Goal: Task Accomplishment & Management: Manage account settings

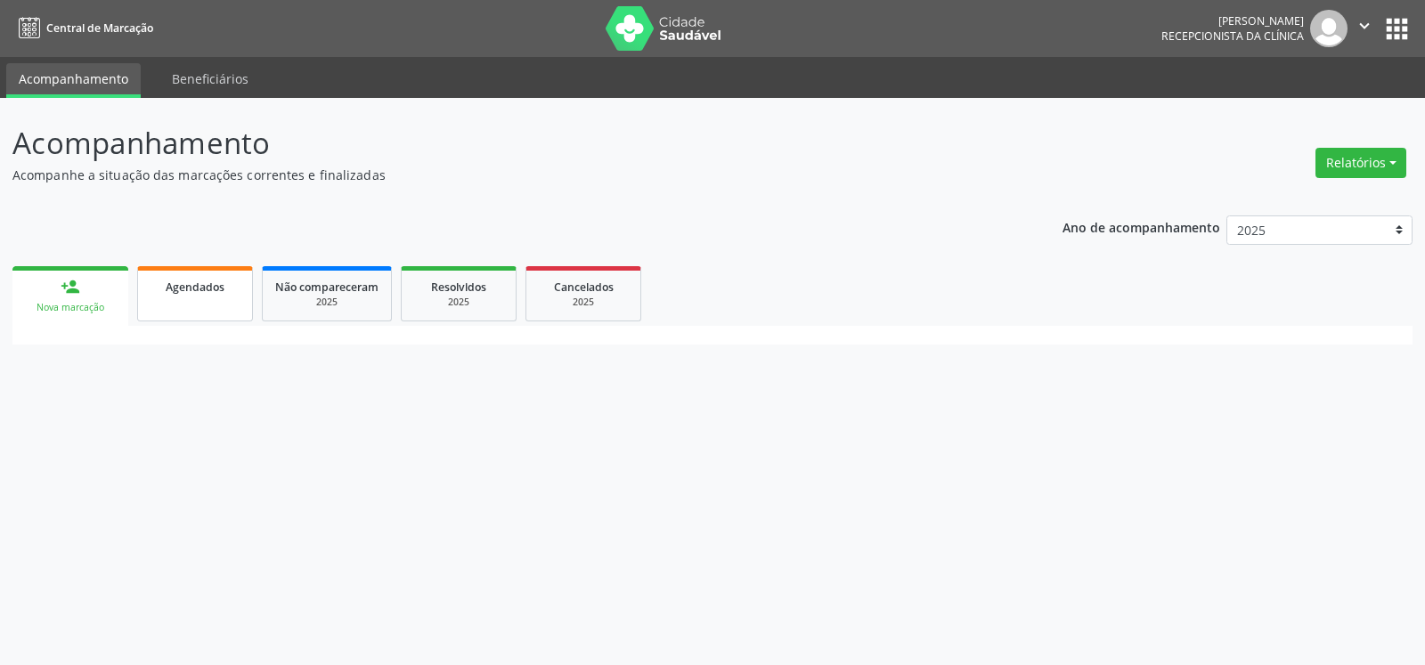
click at [194, 302] on link "Agendados" at bounding box center [195, 293] width 116 height 55
select select "8"
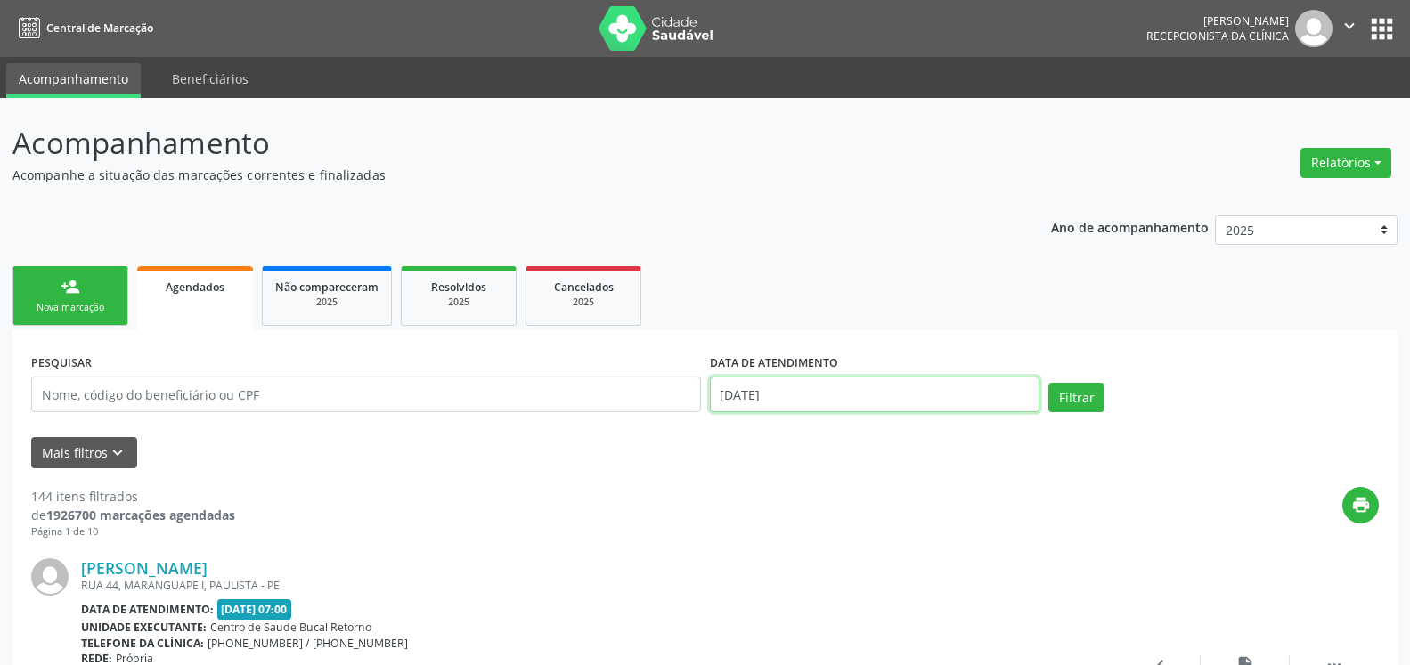
click at [803, 402] on input "[DATE]" at bounding box center [875, 395] width 330 height 36
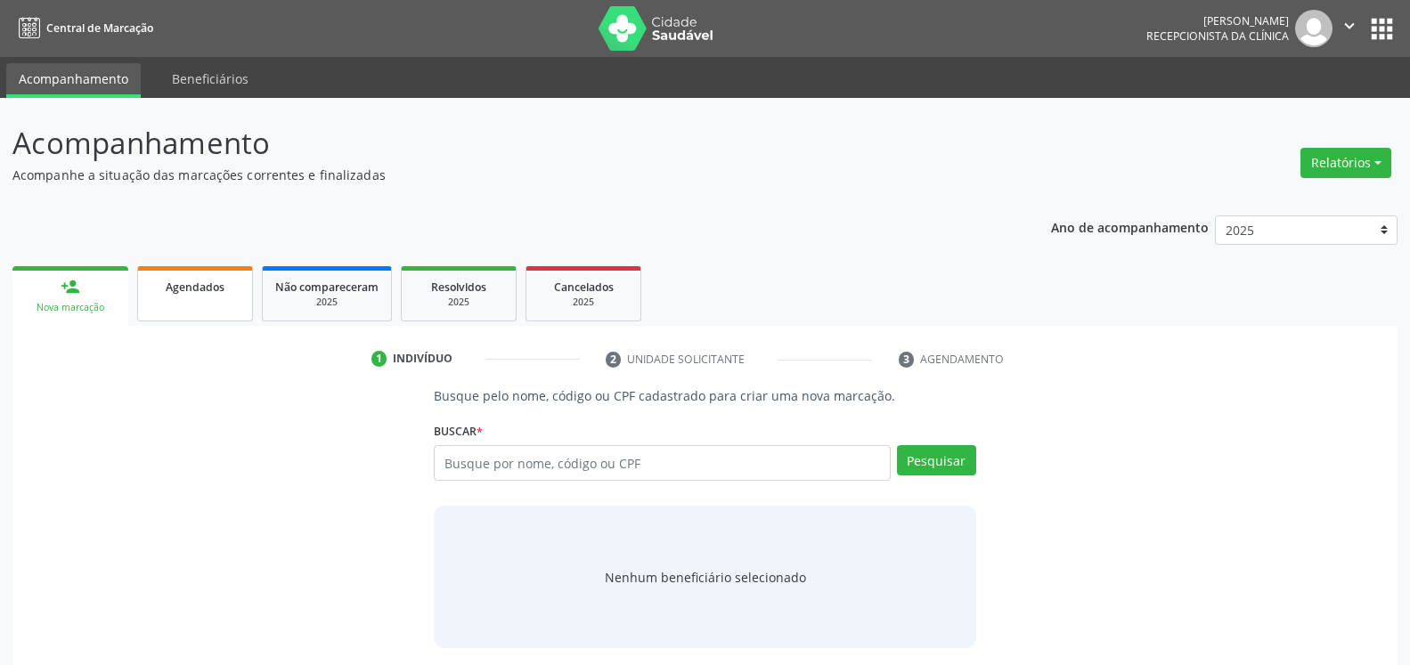
click at [192, 300] on link "Agendados" at bounding box center [195, 293] width 116 height 55
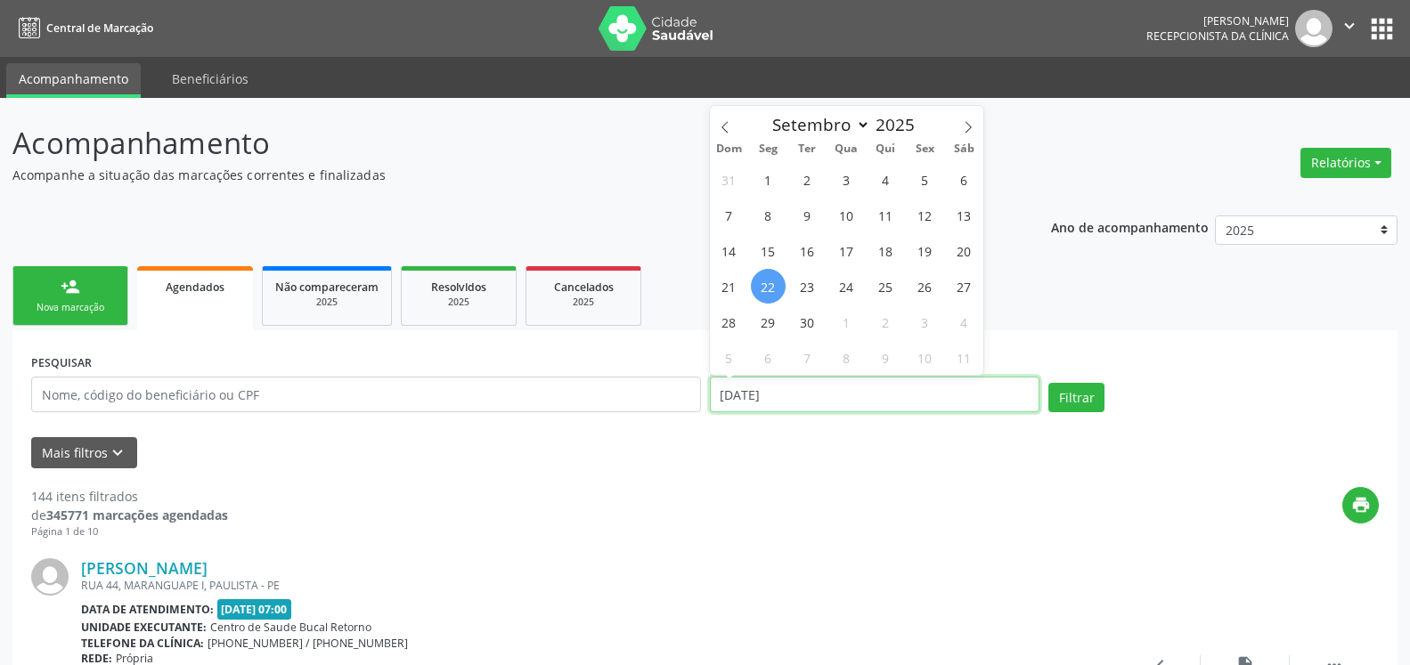
click at [802, 395] on input "[DATE]" at bounding box center [875, 395] width 330 height 36
click at [937, 215] on span "12" at bounding box center [925, 215] width 35 height 35
type input "12/09/2025"
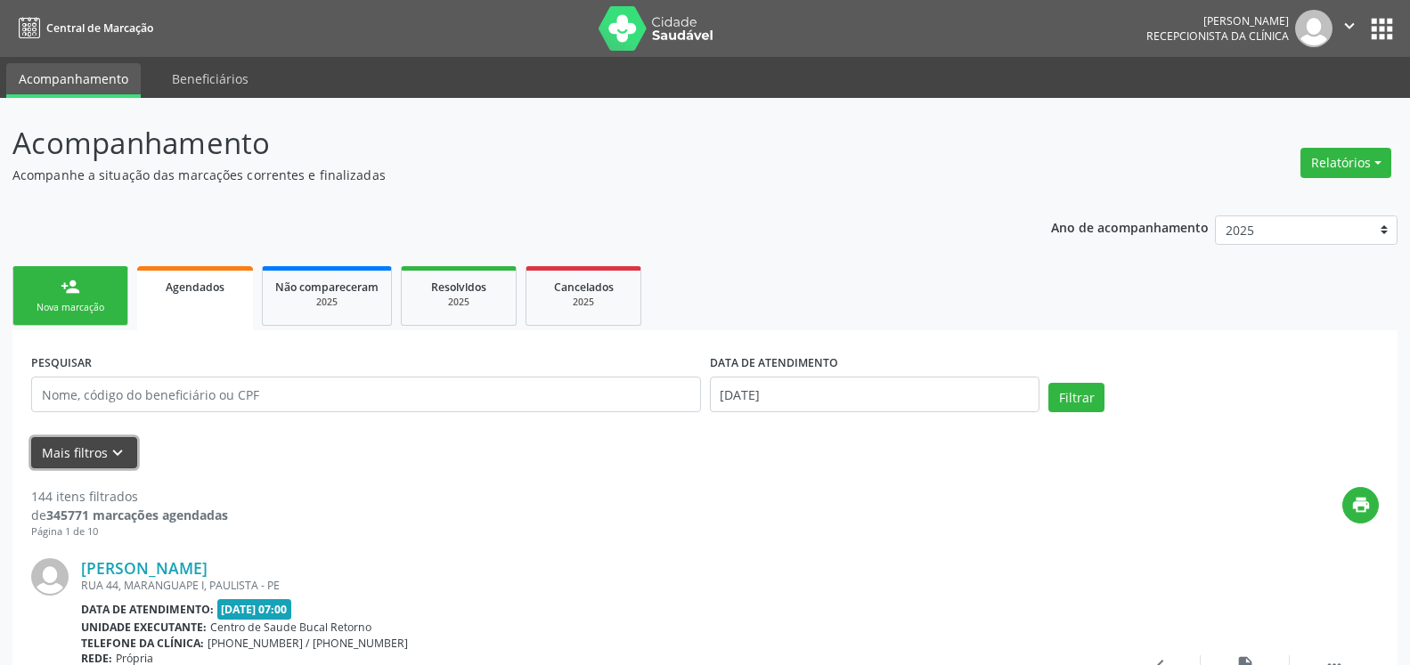
click at [112, 459] on icon "keyboard_arrow_down" at bounding box center [118, 454] width 20 height 20
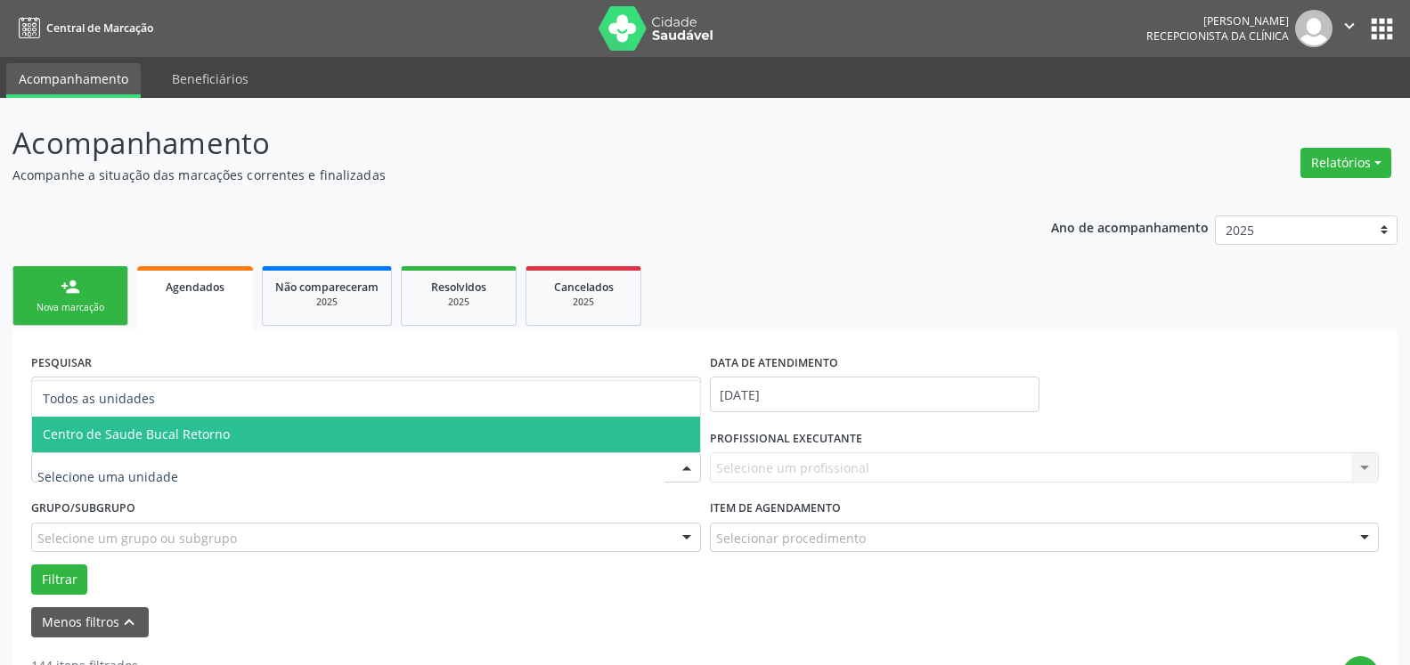
click at [177, 444] on span "Centro de Saude Bucal Retorno" at bounding box center [366, 435] width 668 height 36
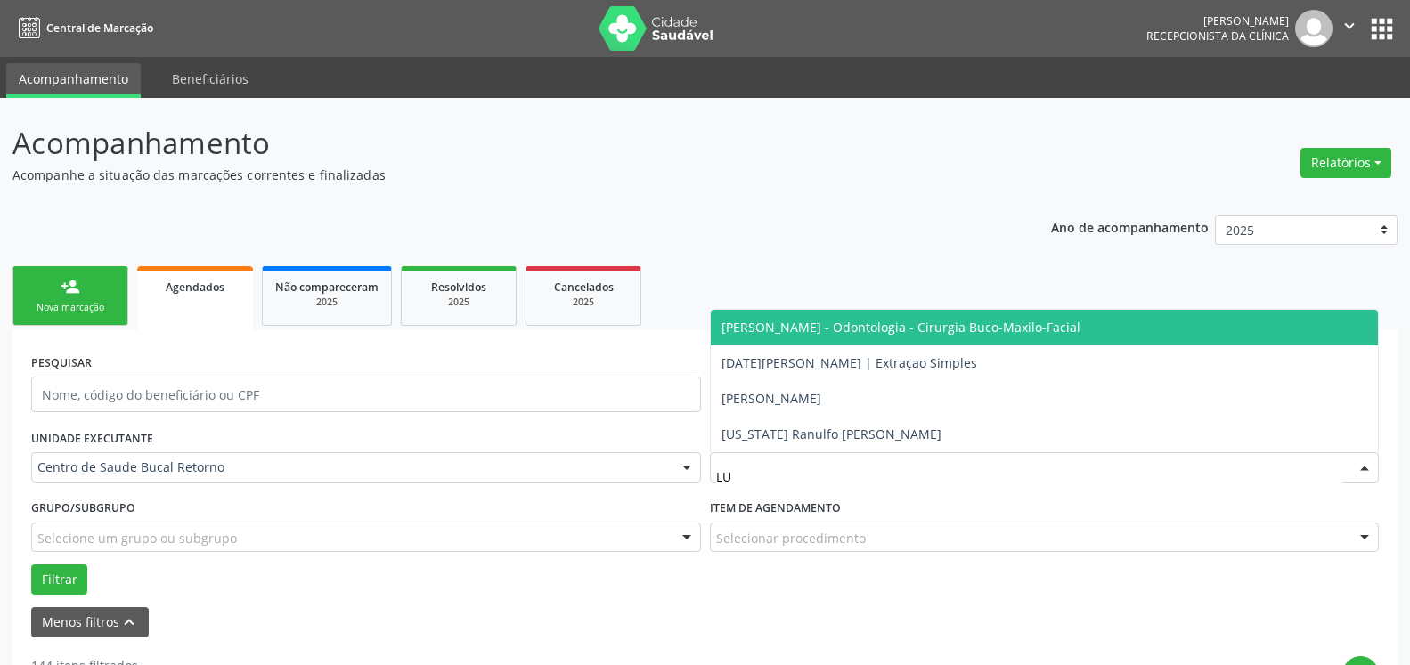
click at [910, 329] on span "Lucas Mariz de Menezes Torres - Odontologia - Cirurgia Buco-Maxilo-Facial" at bounding box center [901, 327] width 359 height 17
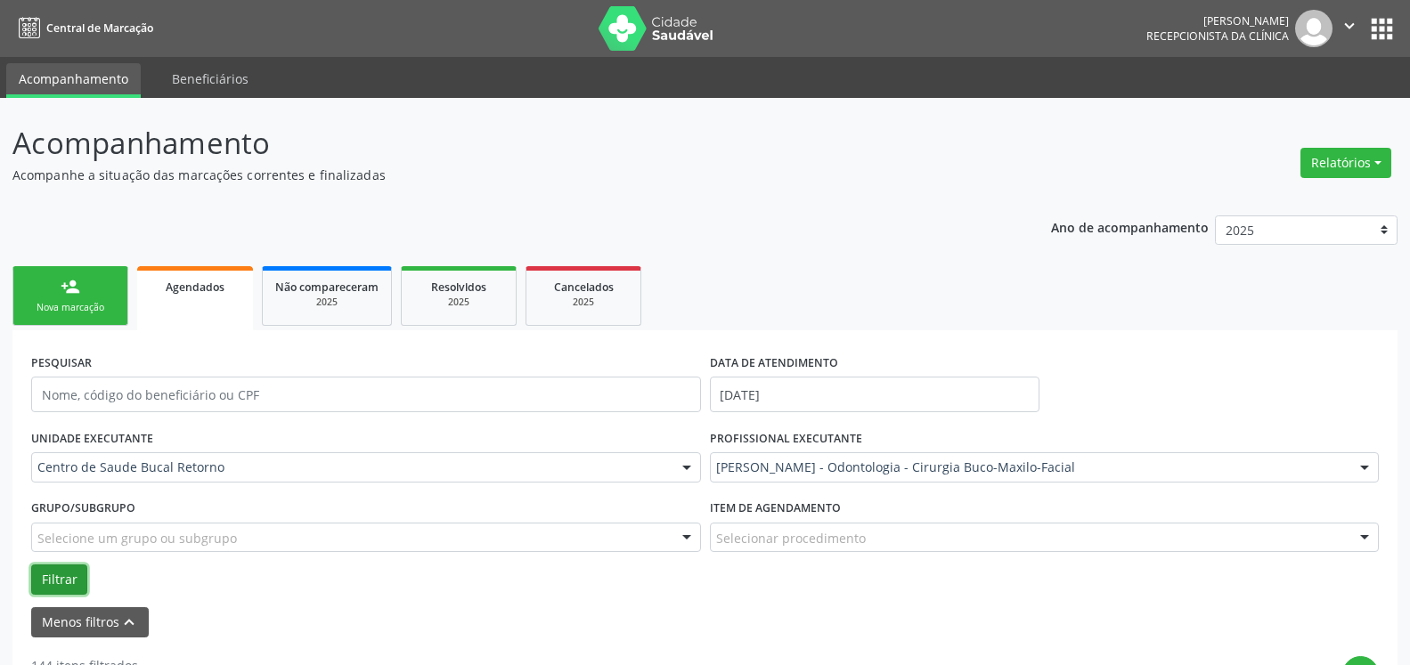
click at [52, 577] on button "Filtrar" at bounding box center [59, 580] width 56 height 30
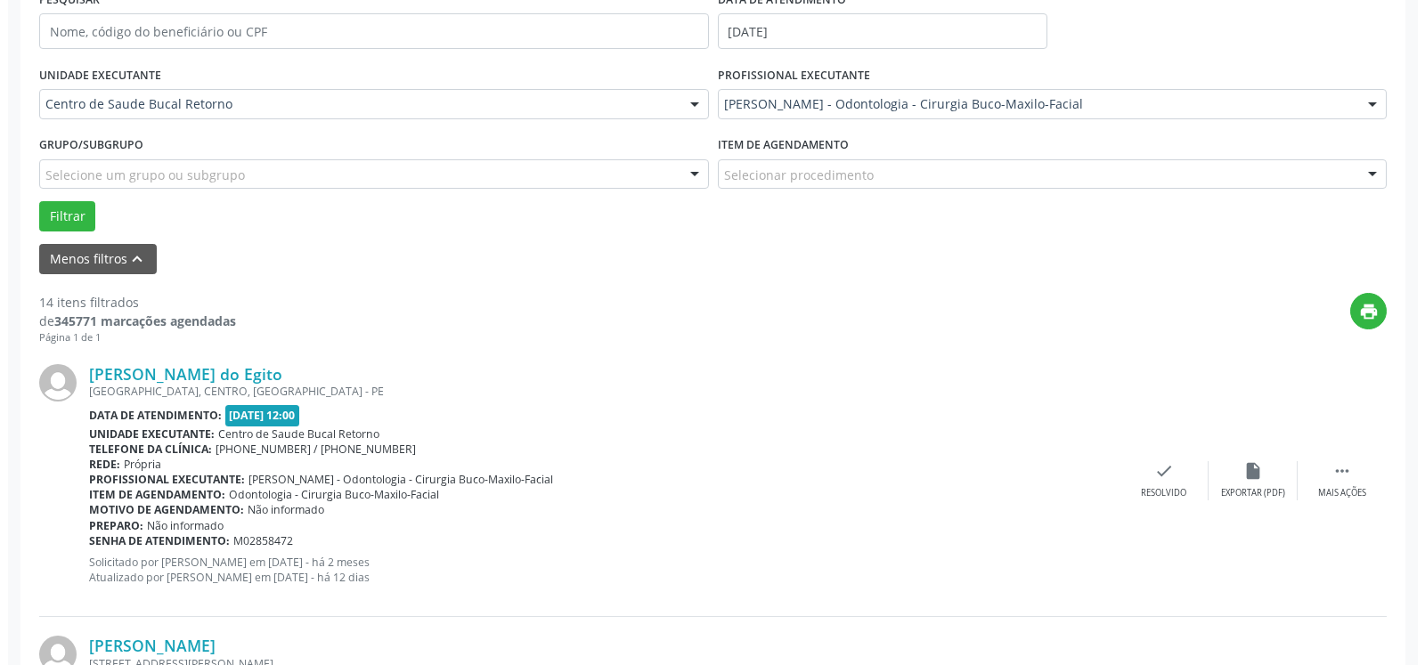
scroll to position [454, 0]
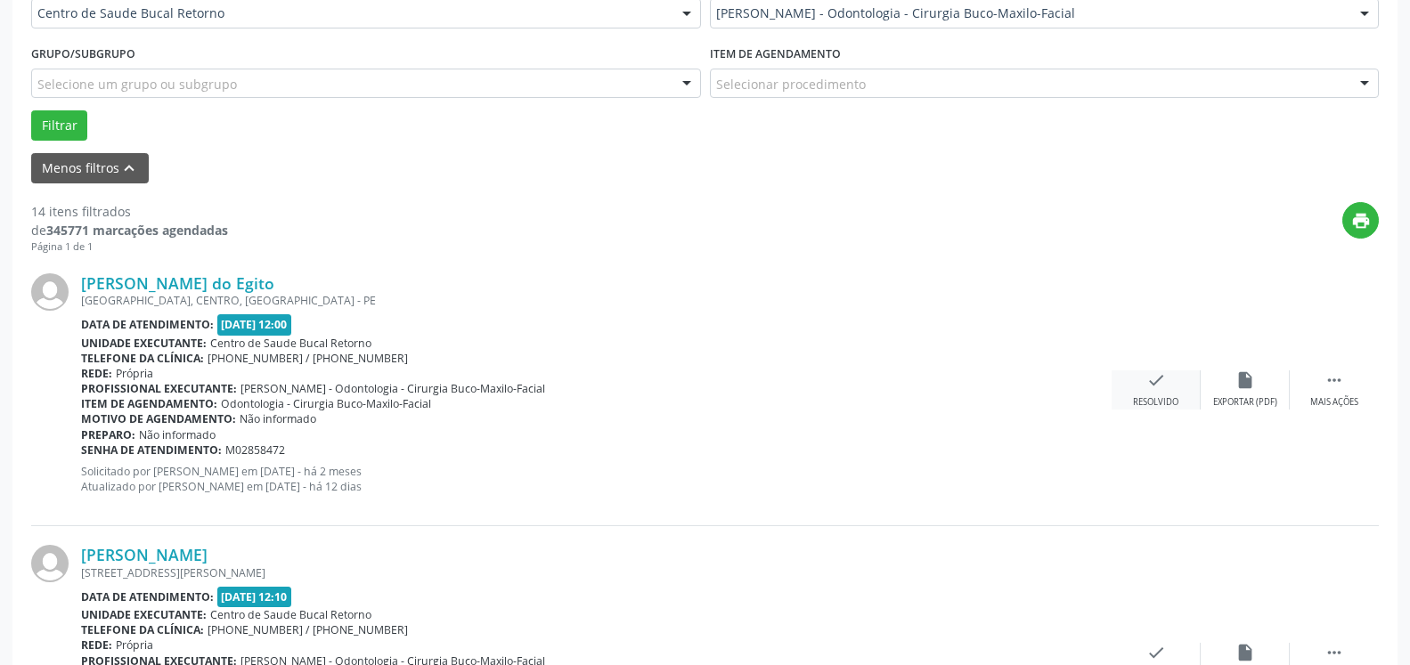
click at [1154, 385] on icon "check" at bounding box center [1156, 381] width 20 height 20
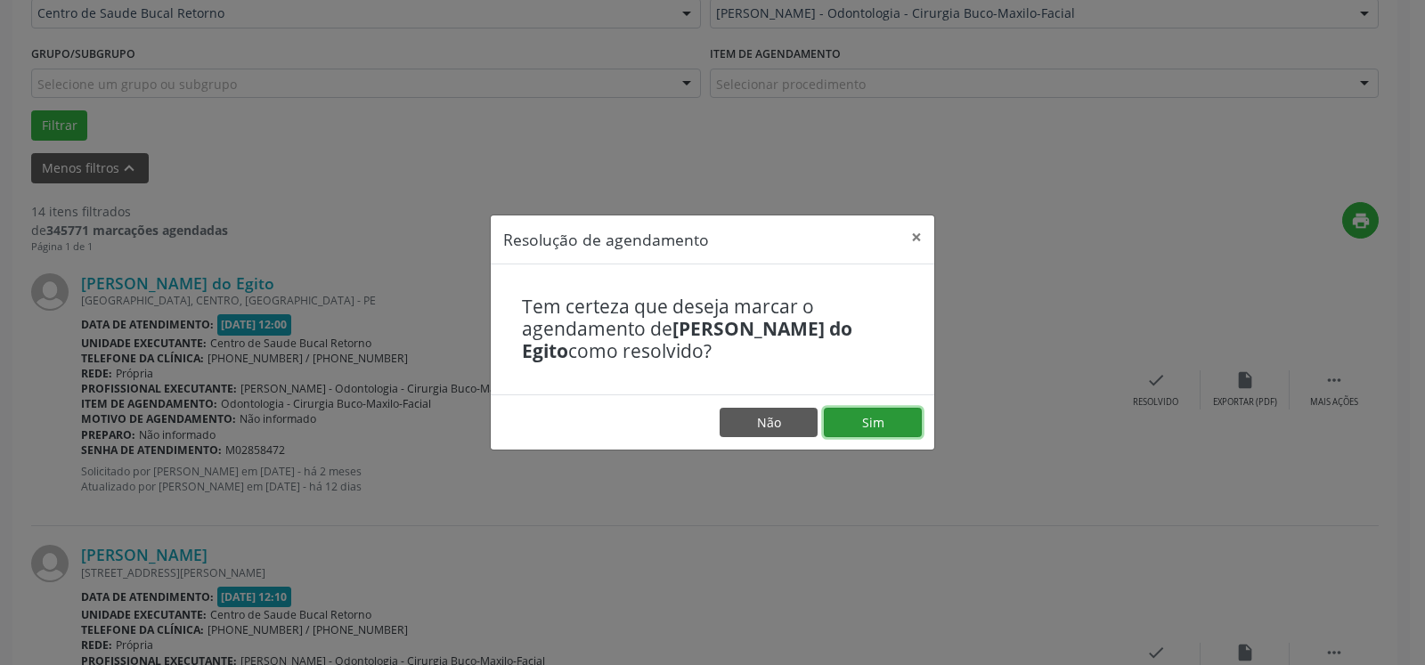
click at [857, 422] on button "Sim" at bounding box center [873, 423] width 98 height 30
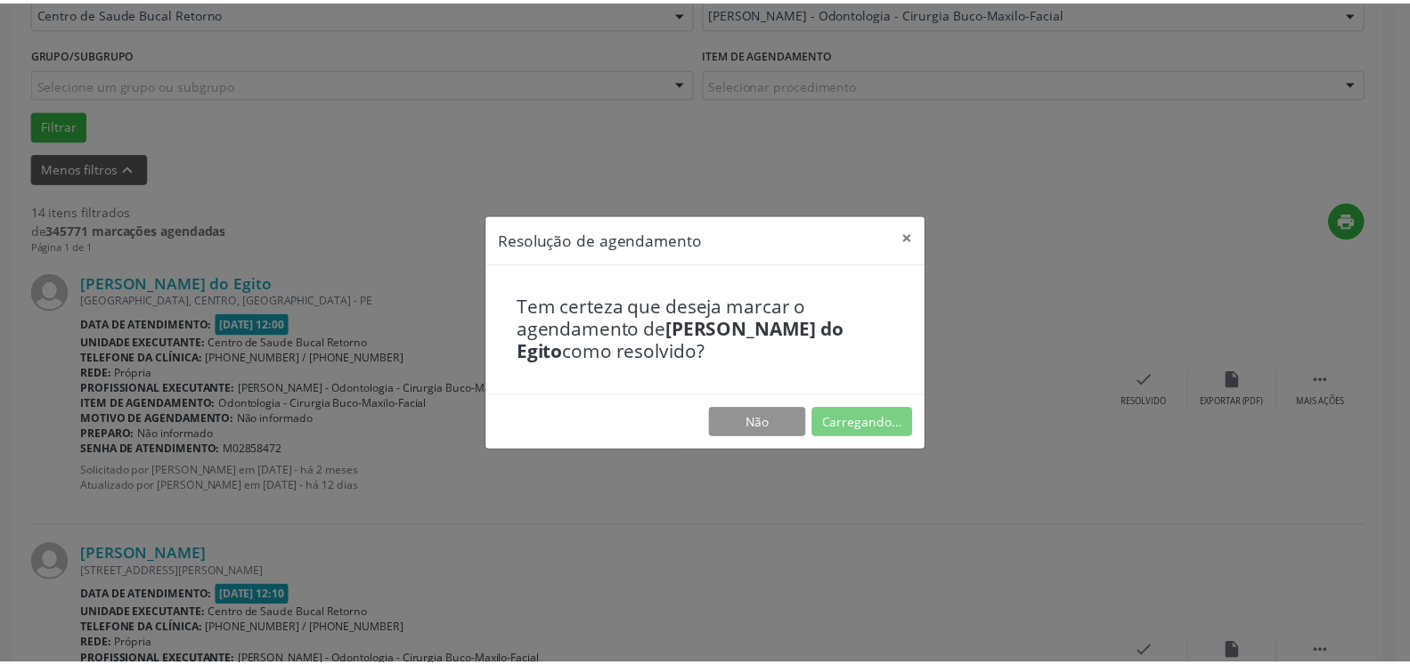
scroll to position [98, 0]
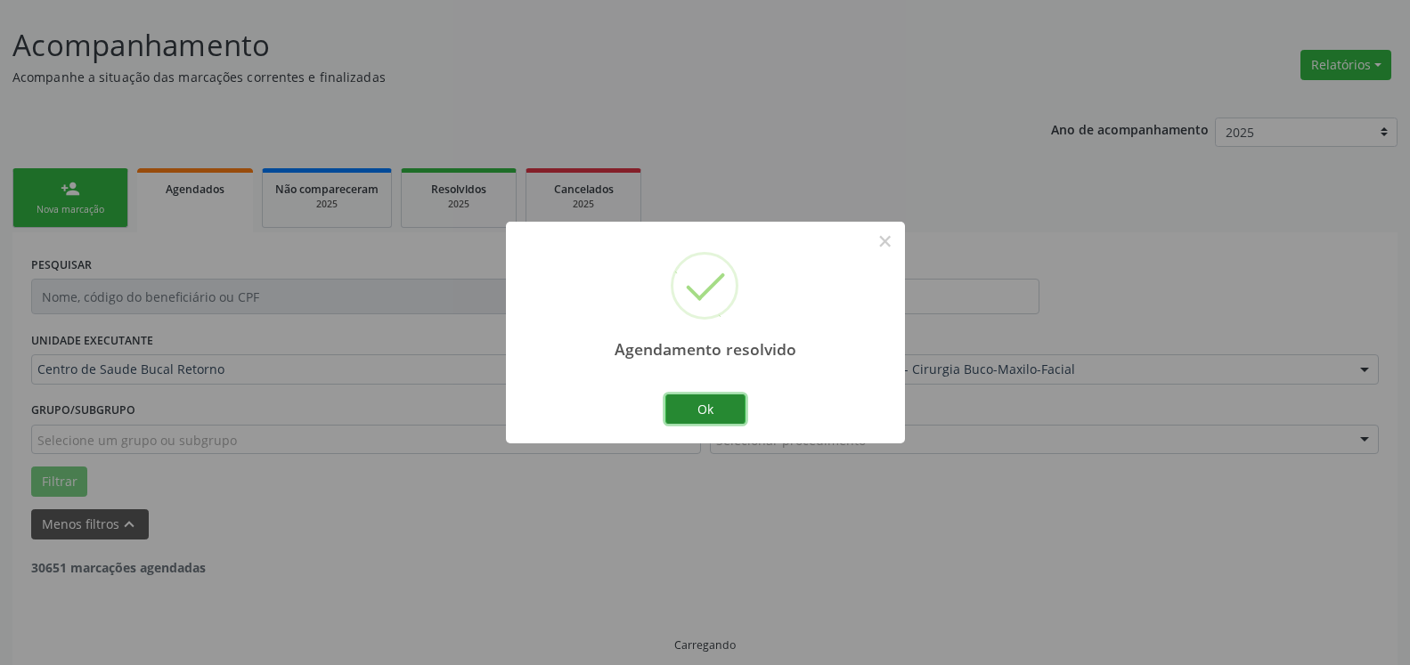
click at [687, 408] on button "Ok" at bounding box center [705, 410] width 80 height 30
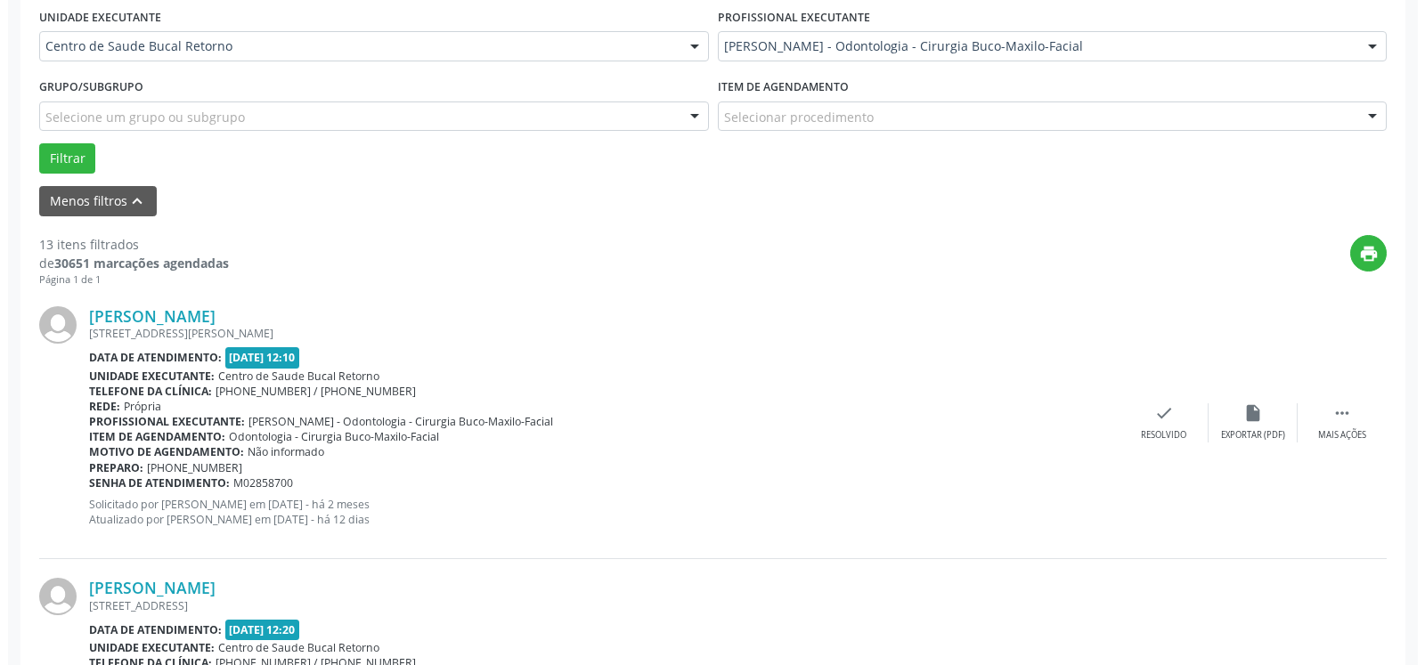
scroll to position [480, 0]
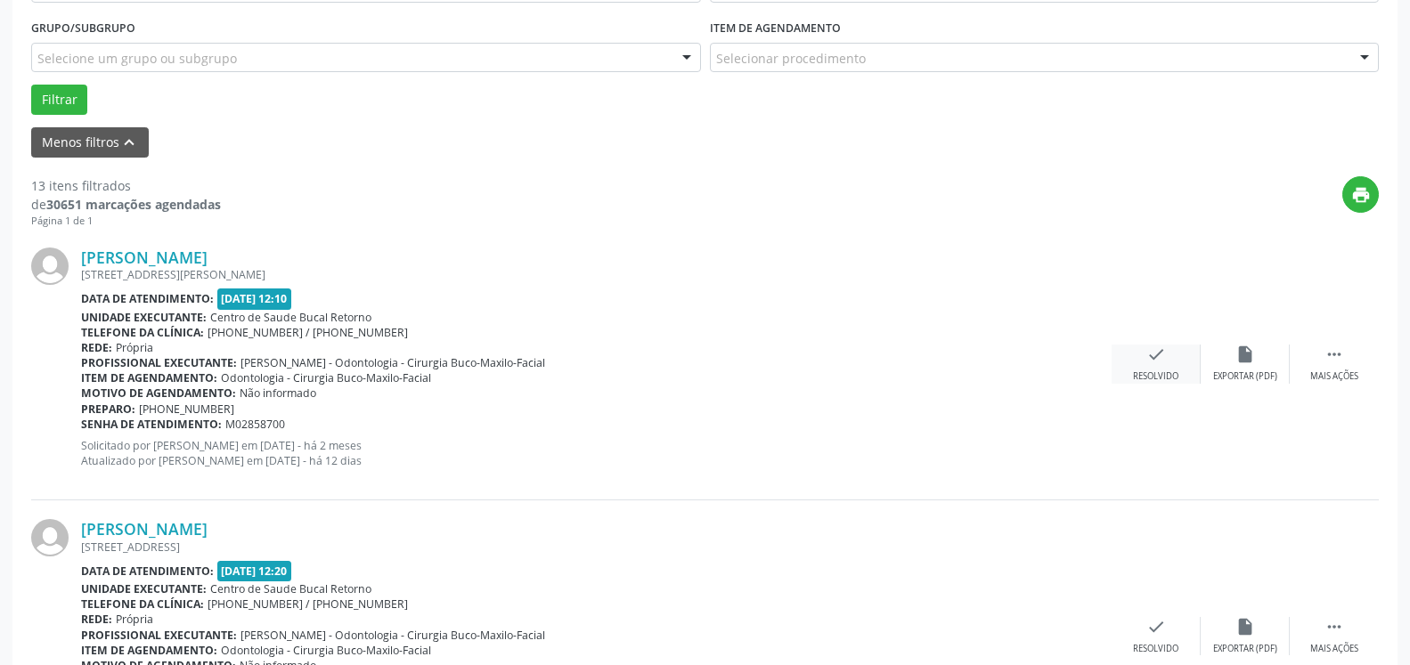
click at [1152, 353] on icon "check" at bounding box center [1156, 355] width 20 height 20
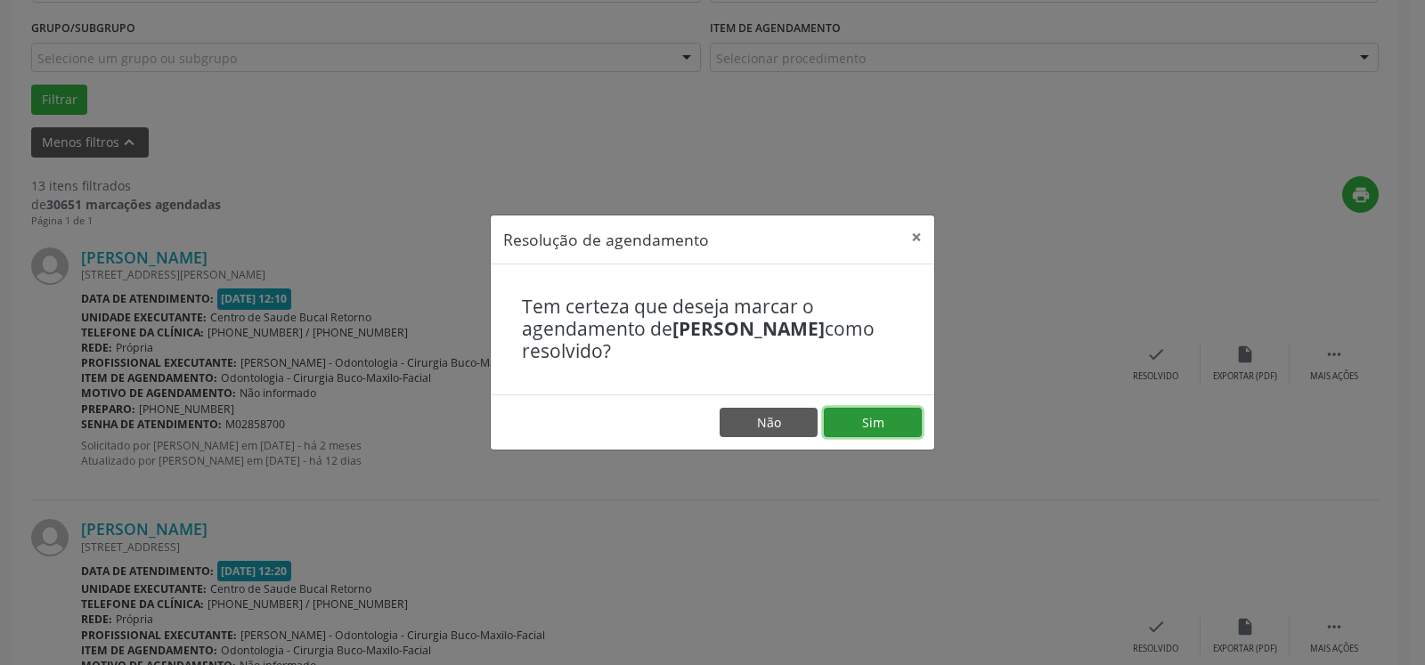
click at [867, 443] on footer "Não Sim" at bounding box center [713, 423] width 444 height 56
click at [863, 428] on button "Sim" at bounding box center [873, 423] width 98 height 30
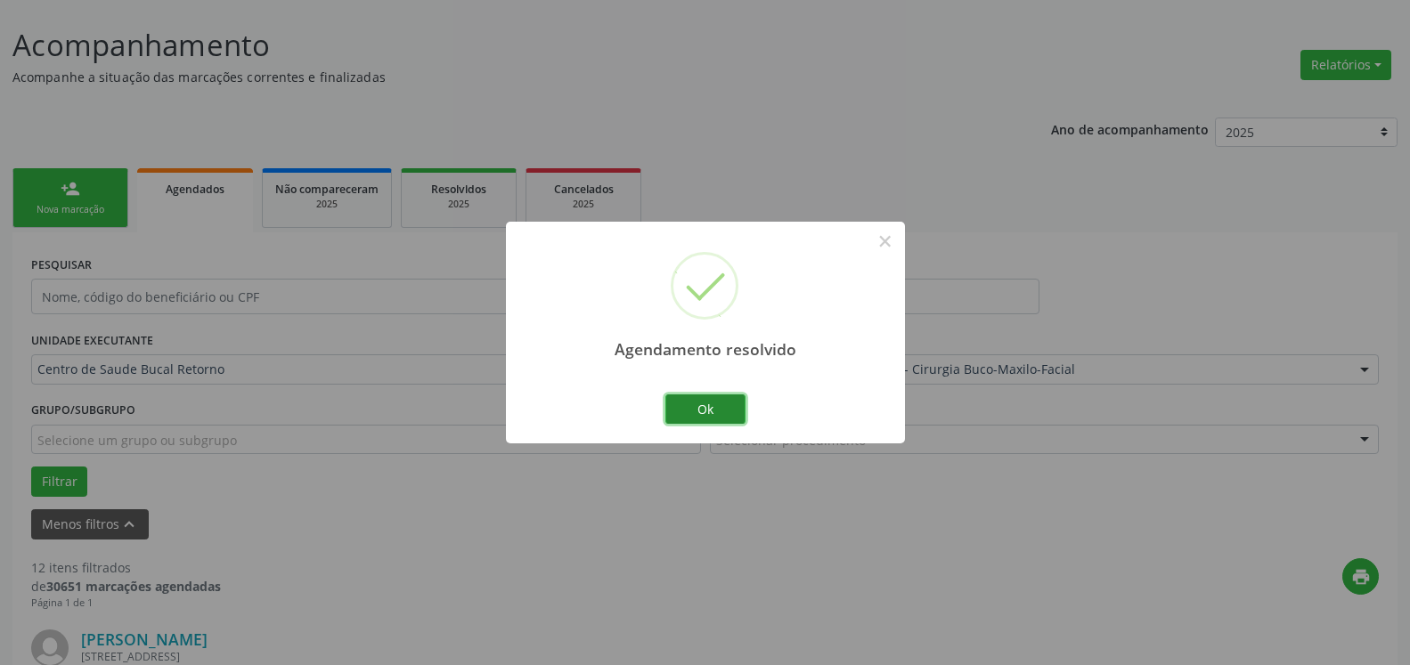
click at [713, 403] on button "Ok" at bounding box center [705, 410] width 80 height 30
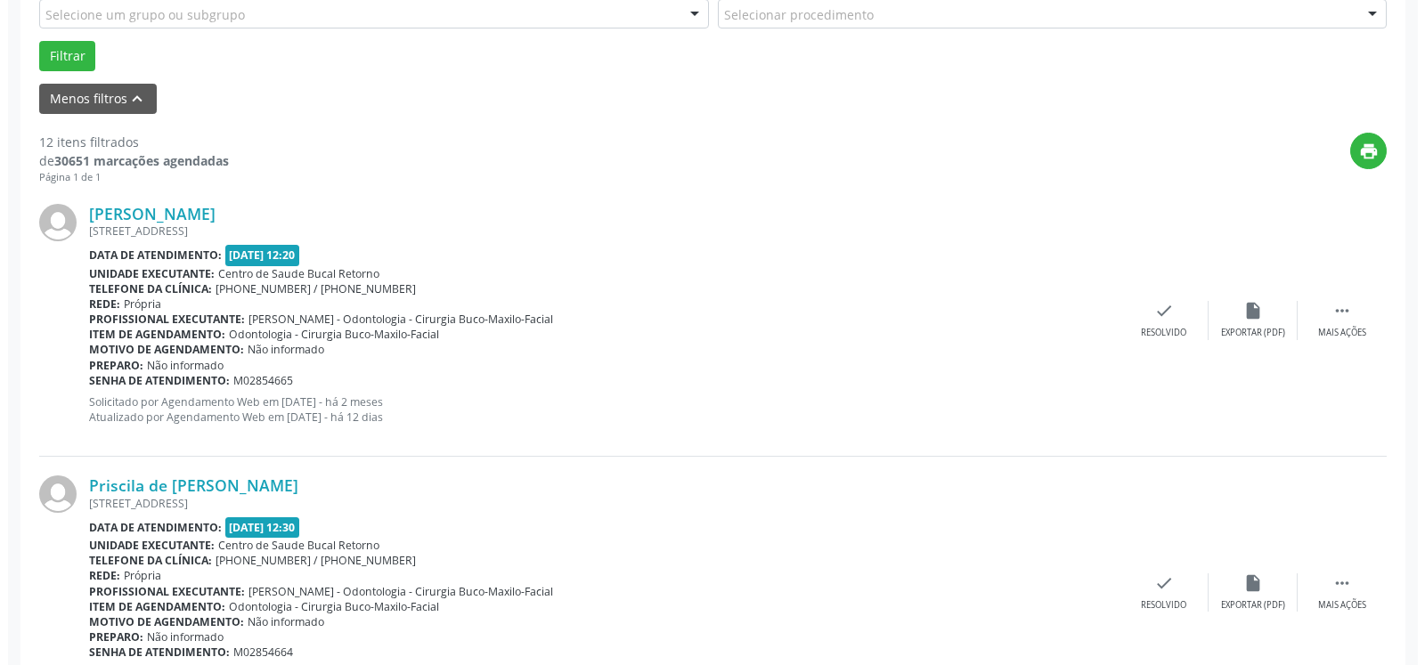
scroll to position [552, 0]
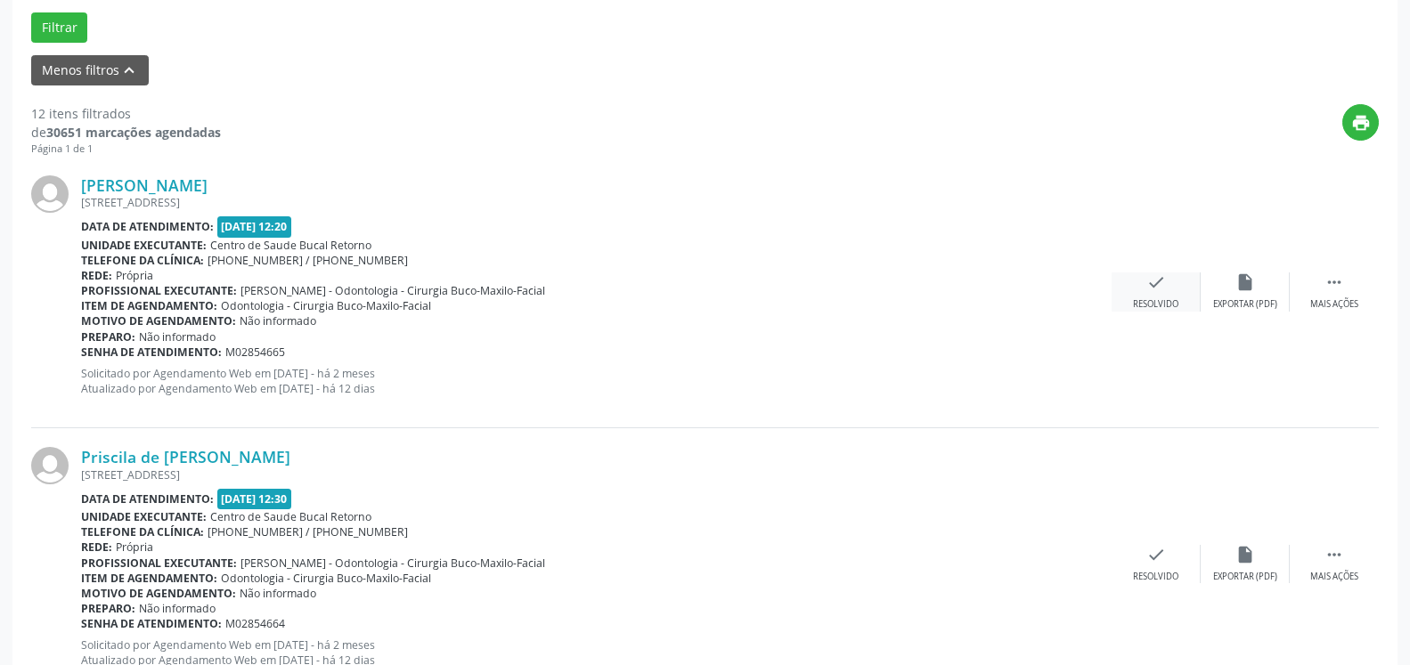
click at [1153, 285] on icon "check" at bounding box center [1156, 283] width 20 height 20
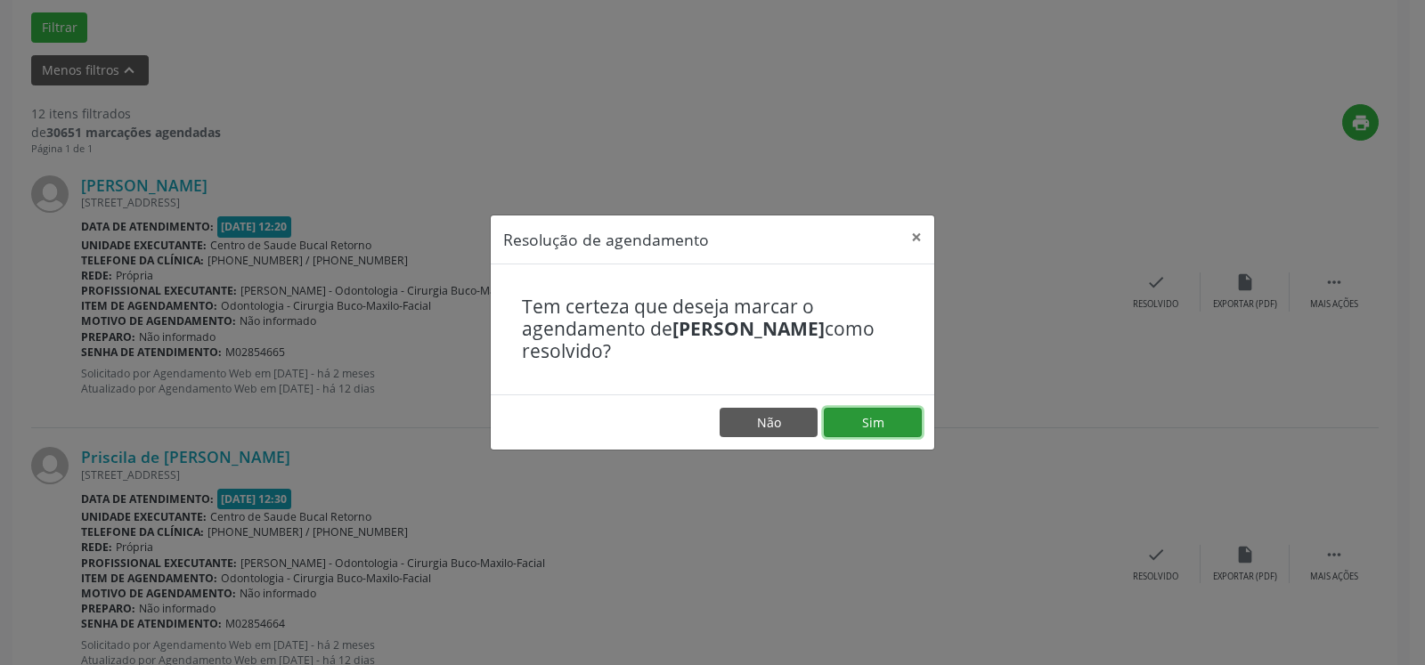
click at [899, 415] on button "Sim" at bounding box center [873, 423] width 98 height 30
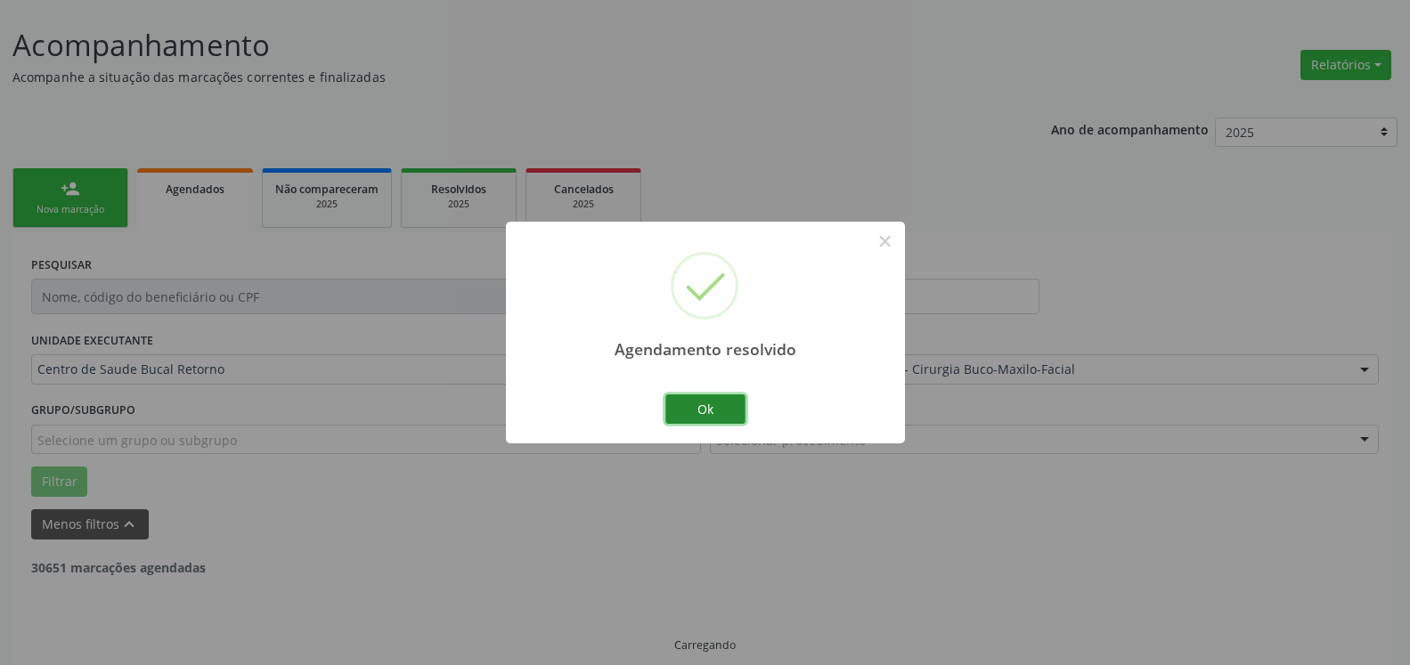
click at [701, 404] on button "Ok" at bounding box center [705, 410] width 80 height 30
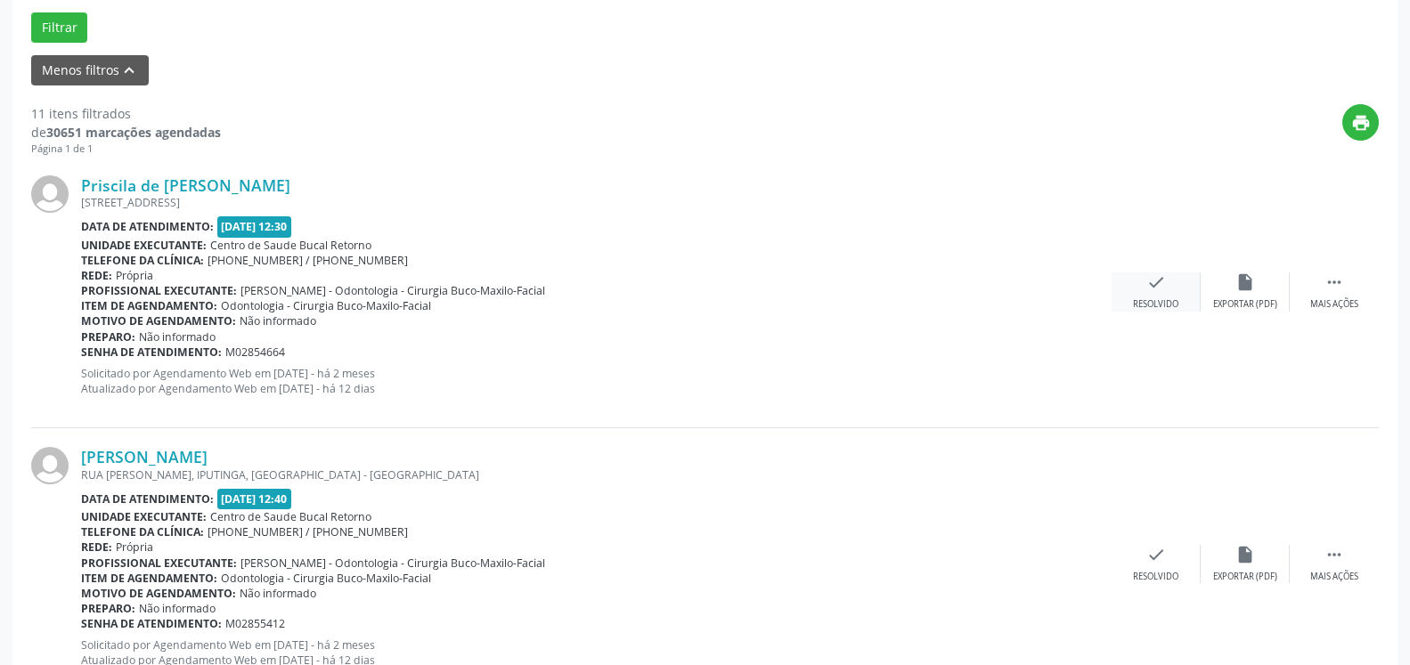
click at [1159, 289] on icon "check" at bounding box center [1156, 283] width 20 height 20
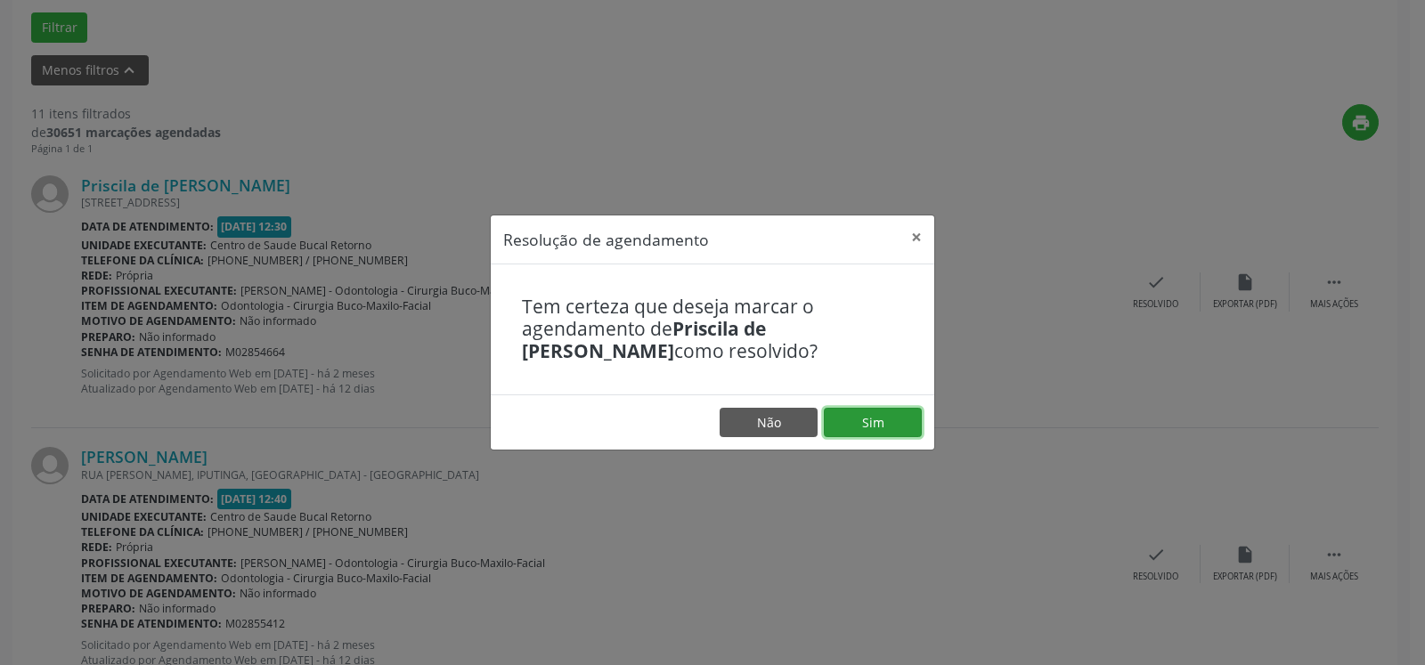
click at [905, 415] on button "Sim" at bounding box center [873, 423] width 98 height 30
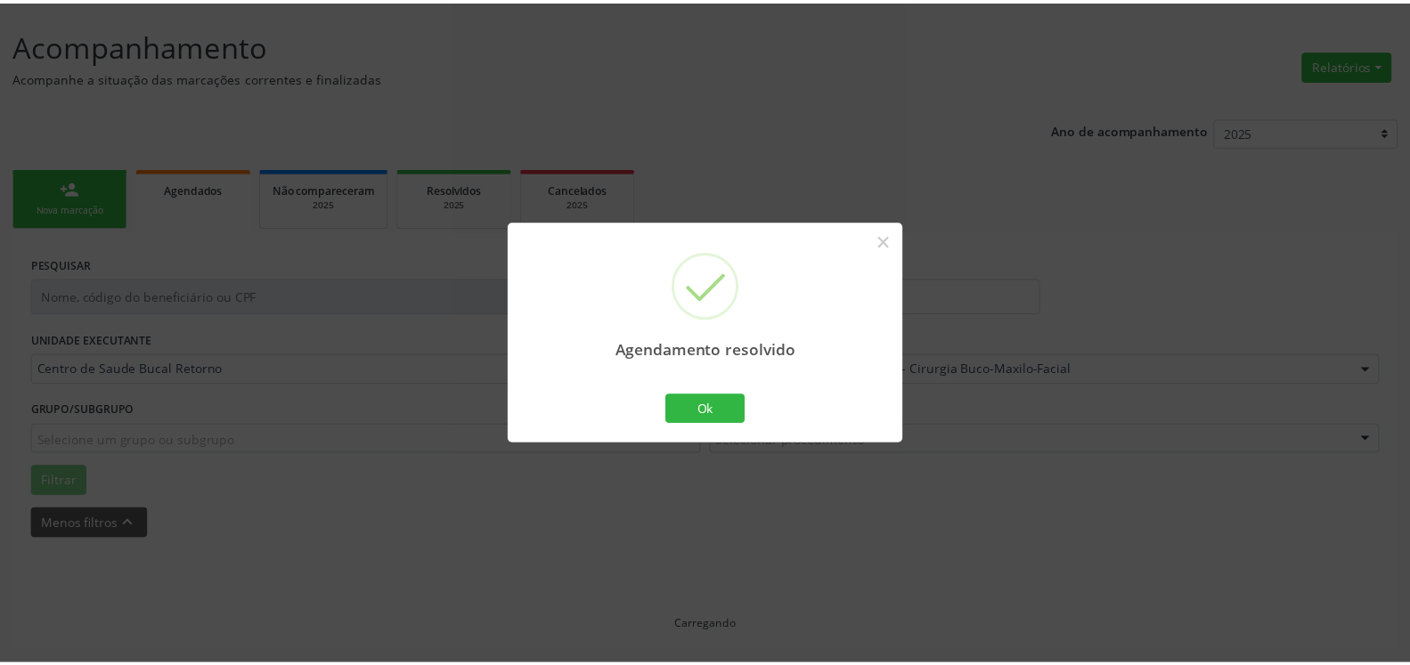
scroll to position [98, 0]
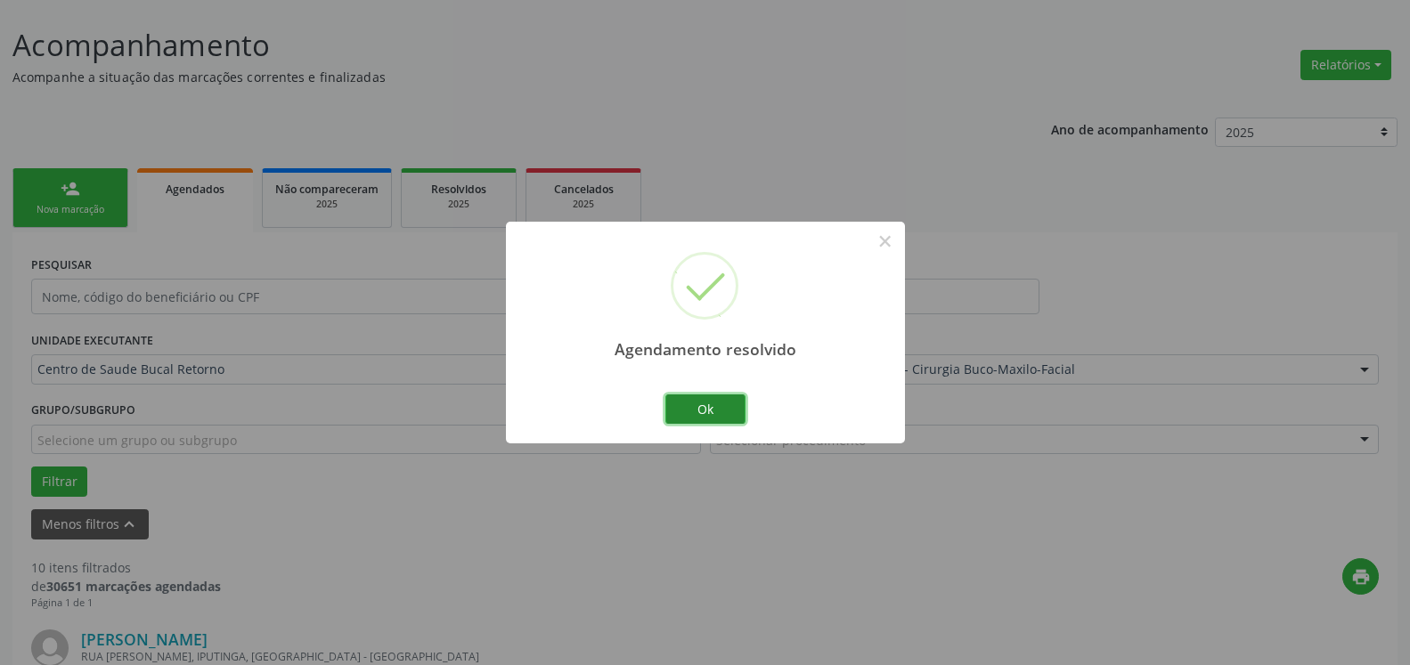
click at [714, 406] on button "Ok" at bounding box center [705, 410] width 80 height 30
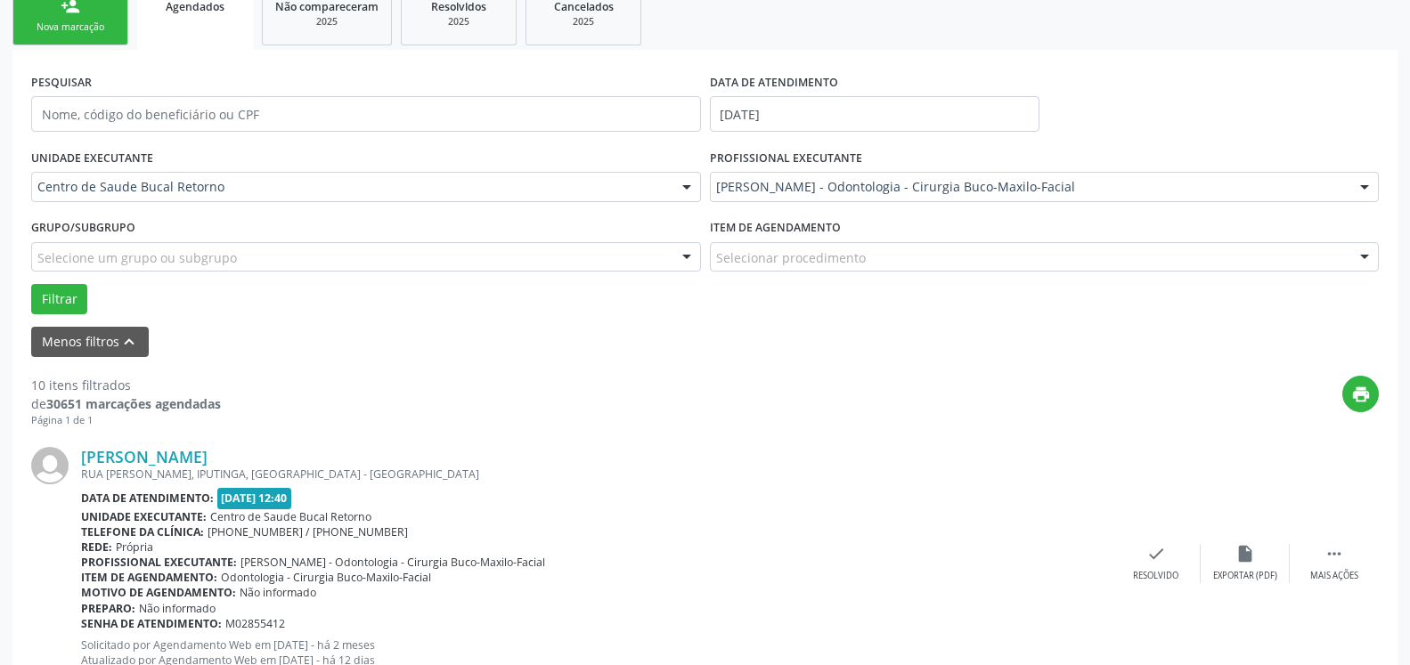
scroll to position [461, 0]
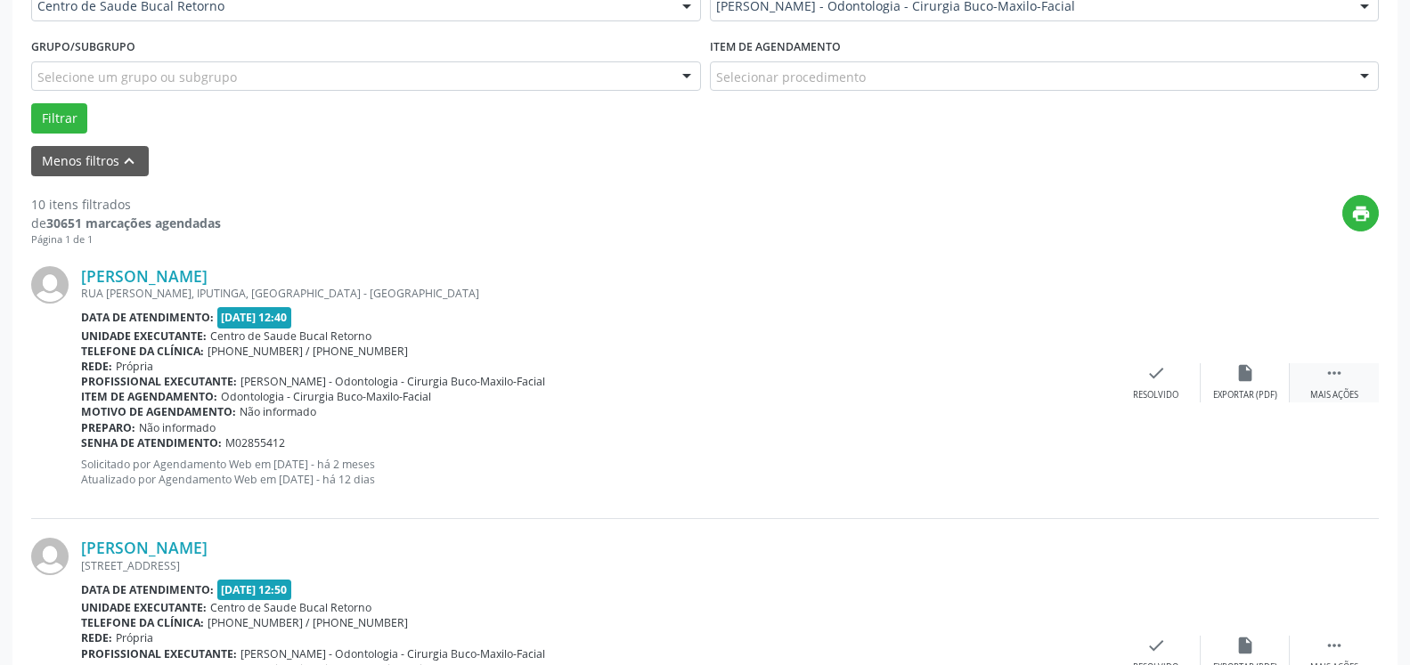
click at [1327, 367] on icon "" at bounding box center [1335, 373] width 20 height 20
click at [1238, 392] on div "Não compareceu" at bounding box center [1245, 395] width 76 height 12
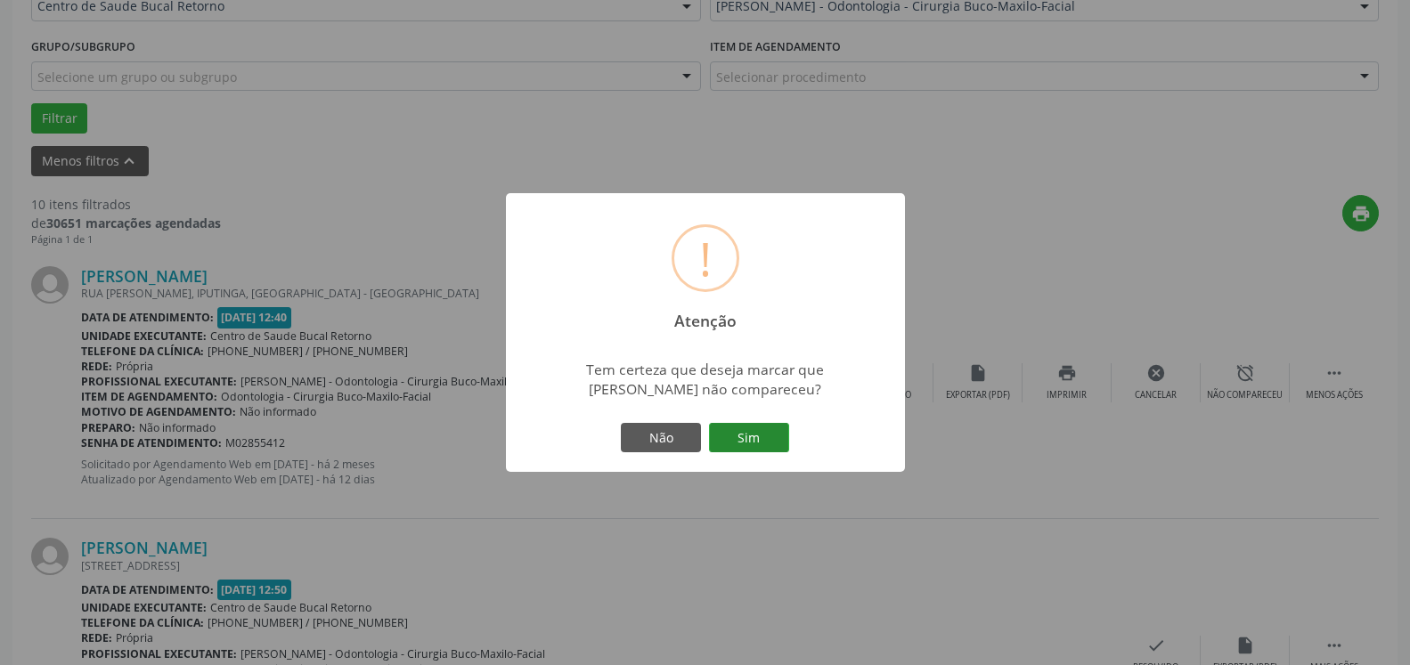
click at [746, 434] on button "Sim" at bounding box center [749, 438] width 80 height 30
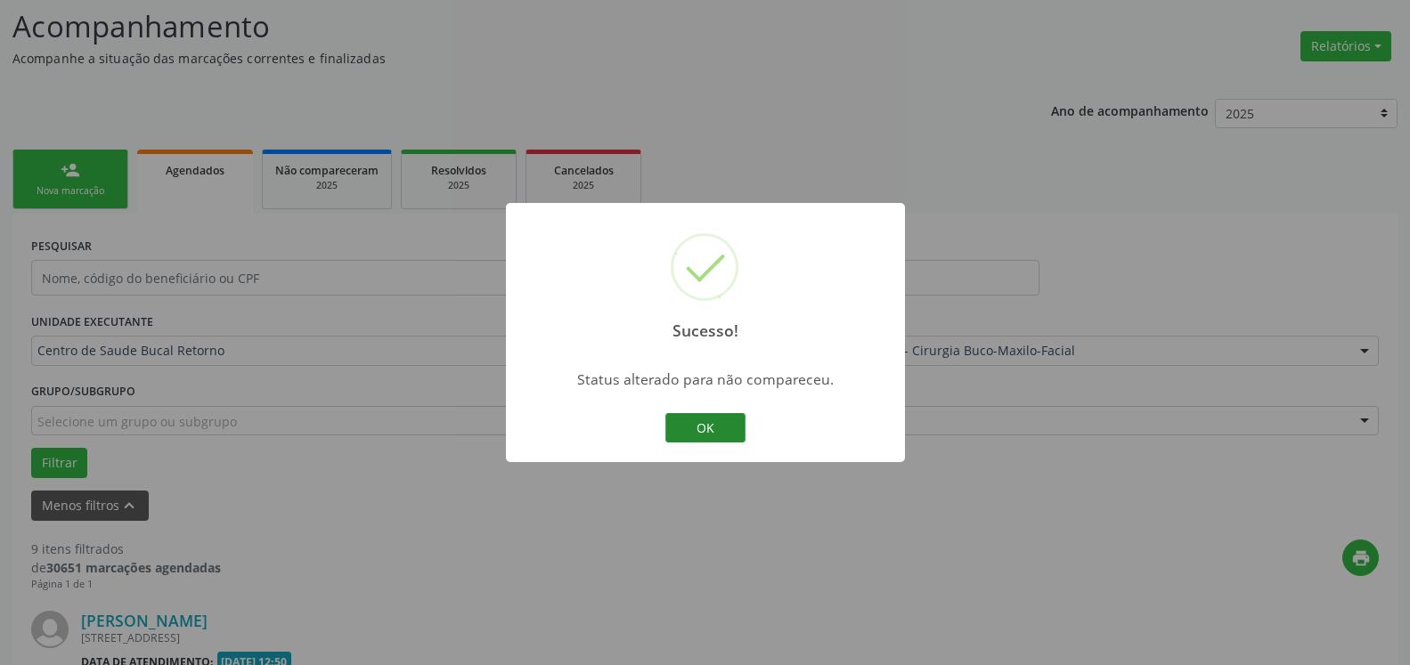
click at [722, 433] on button "OK" at bounding box center [705, 428] width 80 height 30
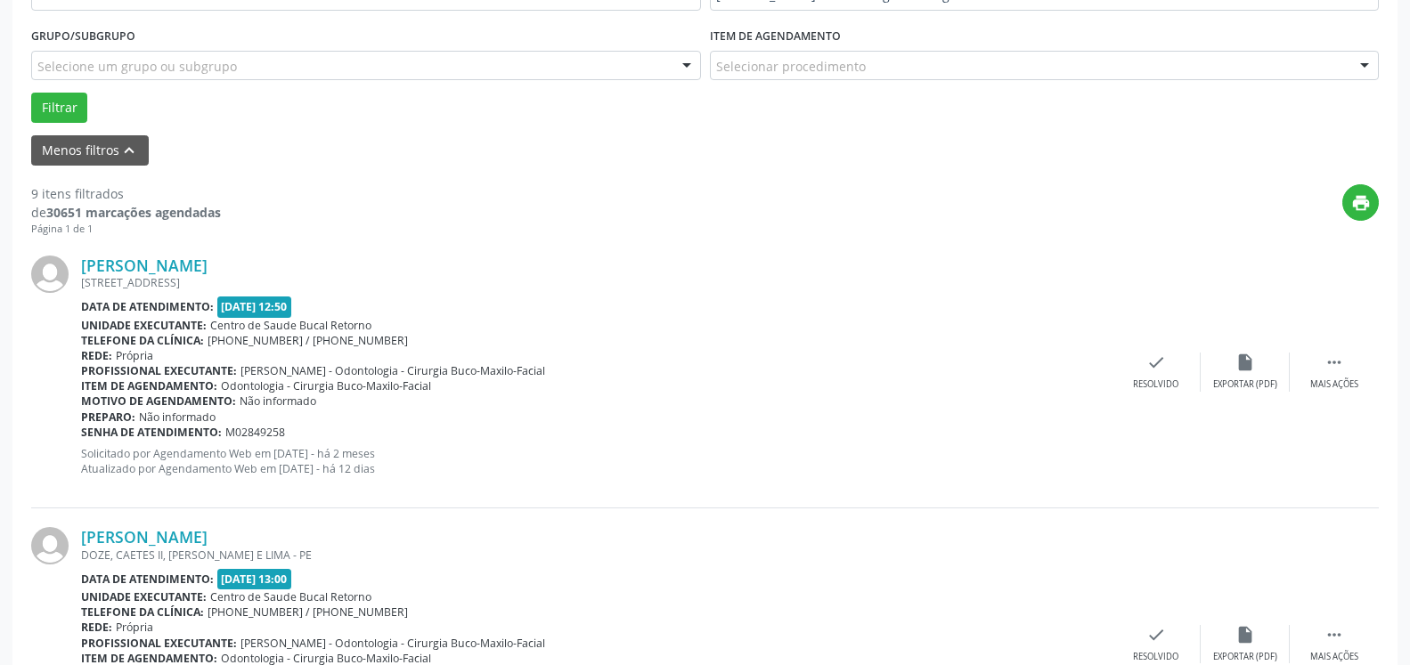
scroll to position [571, 0]
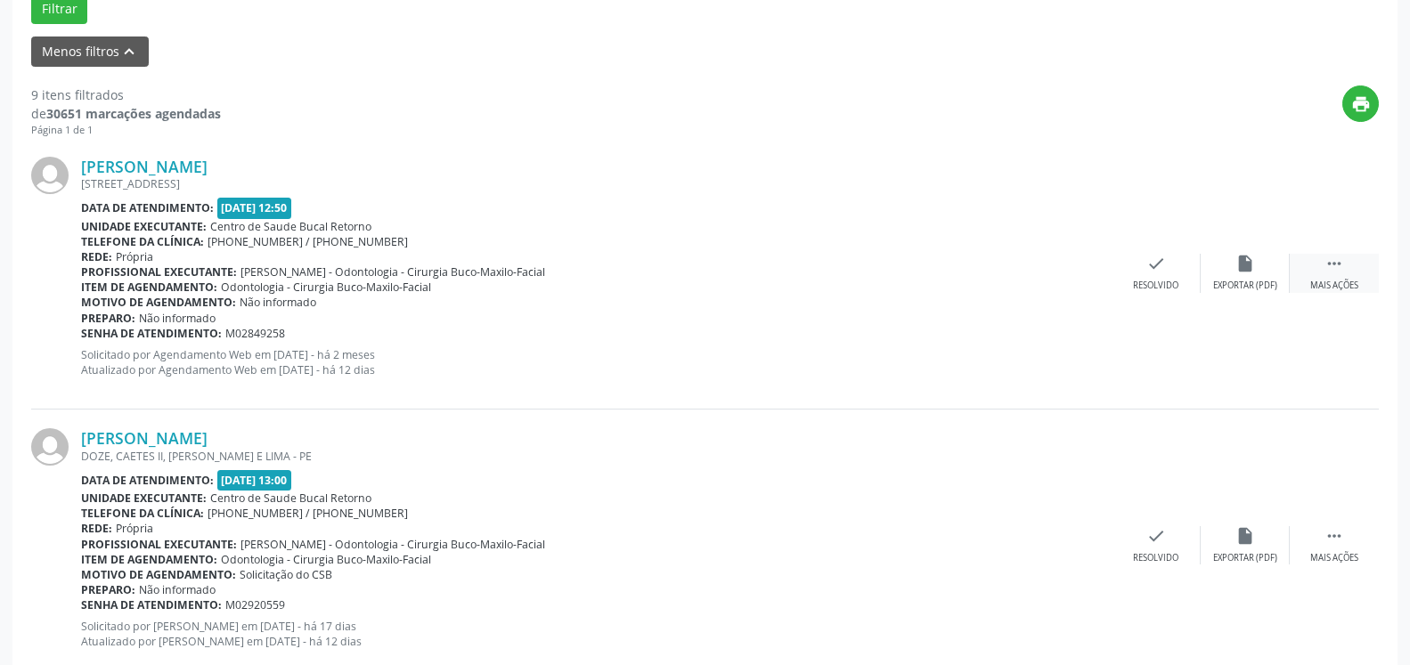
click at [1328, 273] on icon "" at bounding box center [1335, 264] width 20 height 20
click at [1243, 273] on icon "alarm_off" at bounding box center [1245, 264] width 20 height 20
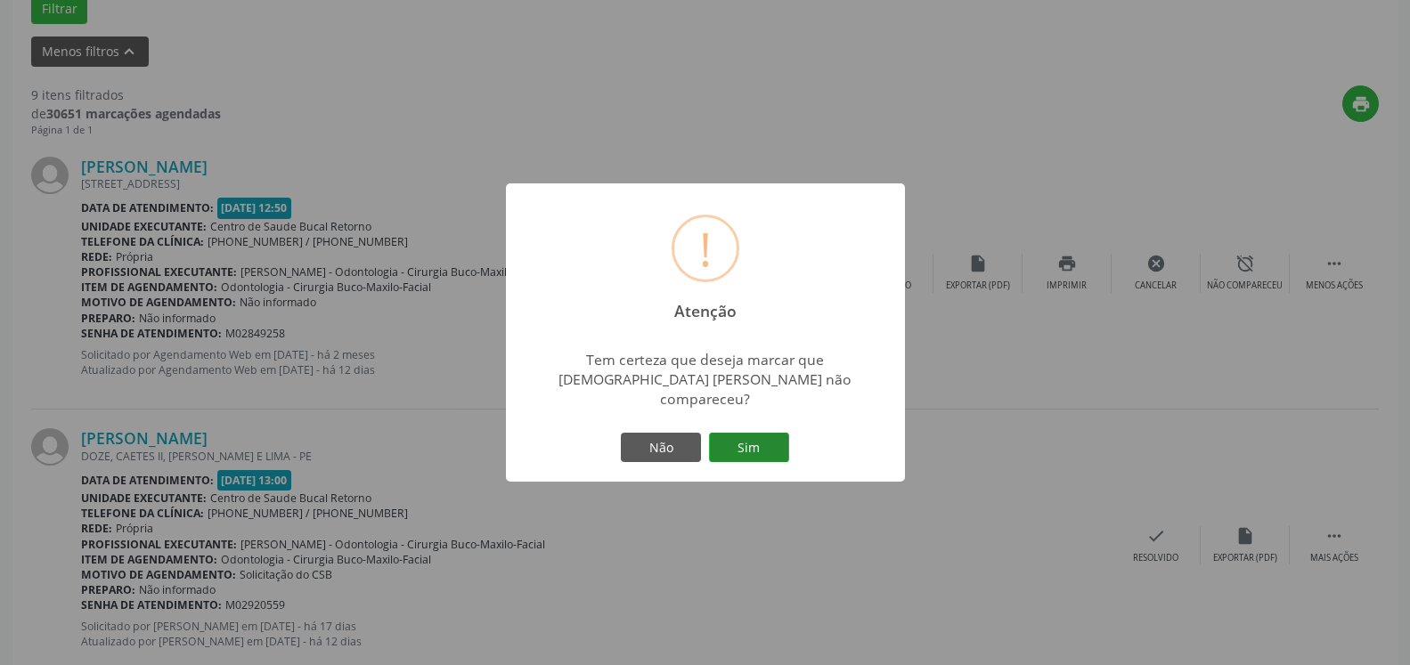
click at [761, 435] on button "Sim" at bounding box center [749, 448] width 80 height 30
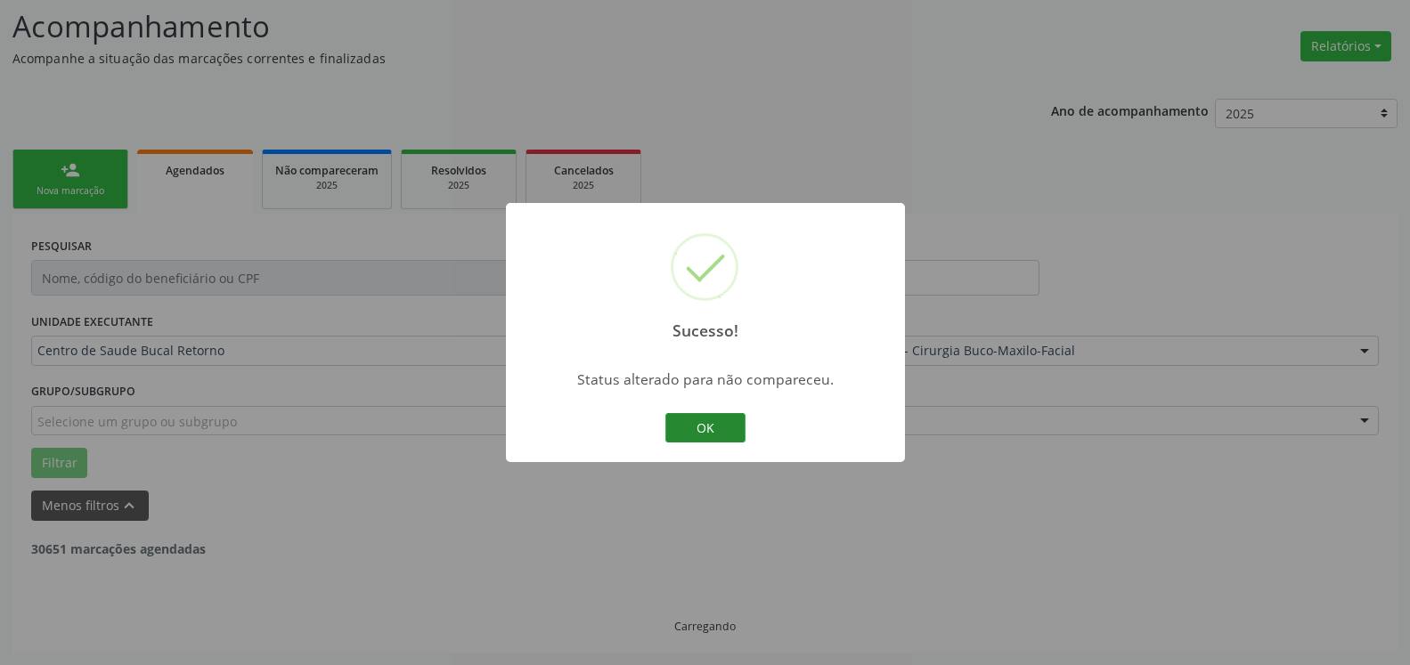
click at [674, 417] on button "OK" at bounding box center [705, 428] width 80 height 30
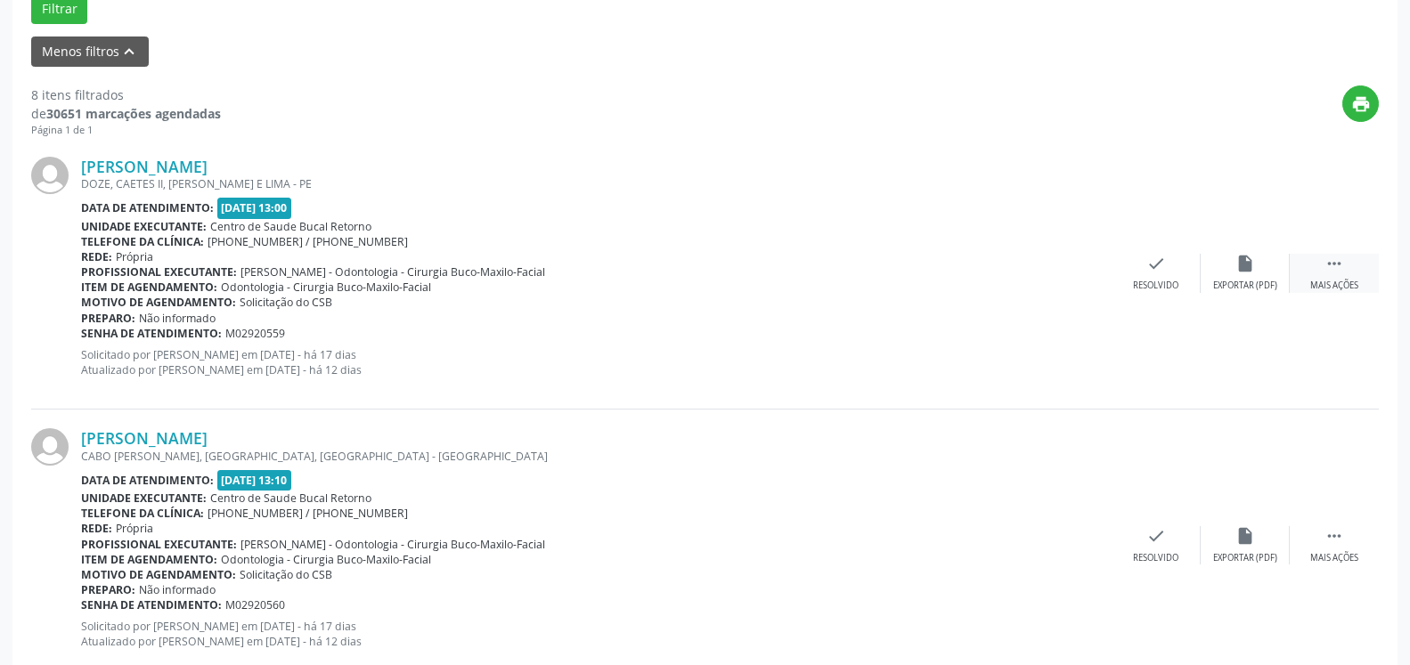
click at [1359, 262] on div " Mais ações" at bounding box center [1334, 273] width 89 height 38
click at [1224, 274] on div "alarm_off Não compareceu" at bounding box center [1245, 273] width 89 height 38
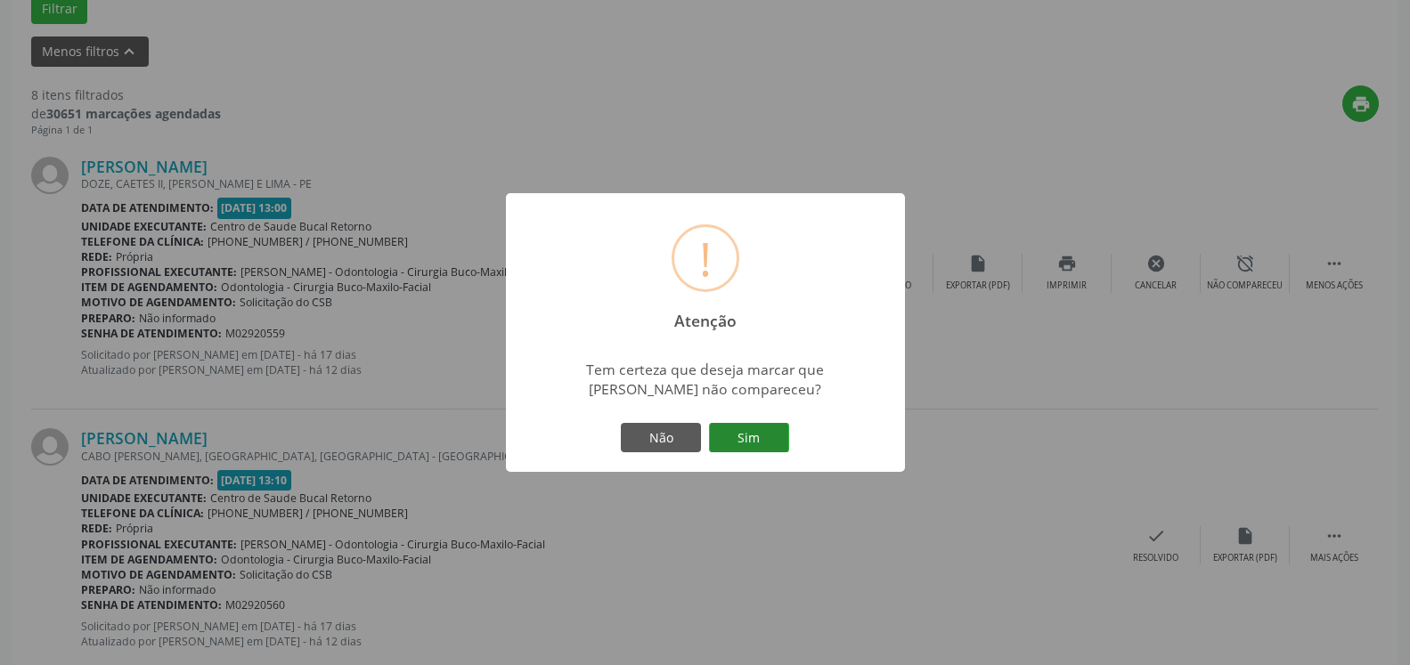
click at [761, 445] on button "Sim" at bounding box center [749, 438] width 80 height 30
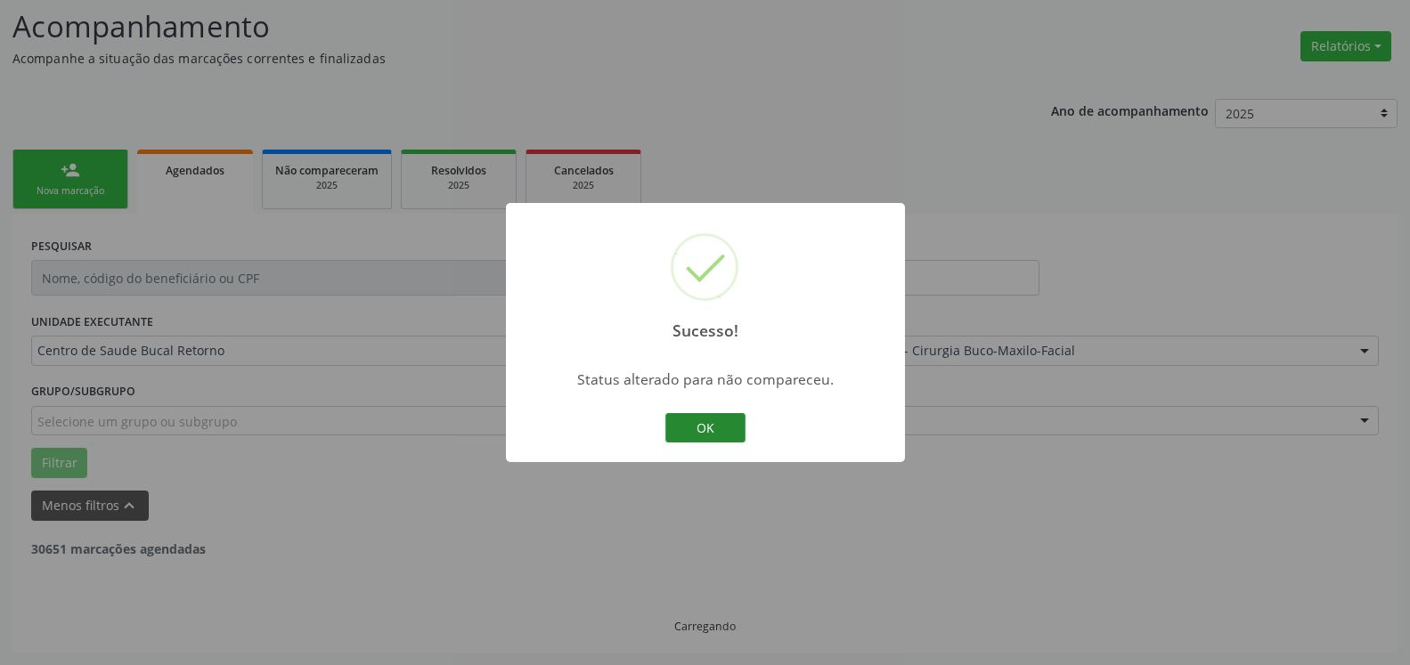
click at [705, 427] on button "OK" at bounding box center [705, 428] width 80 height 30
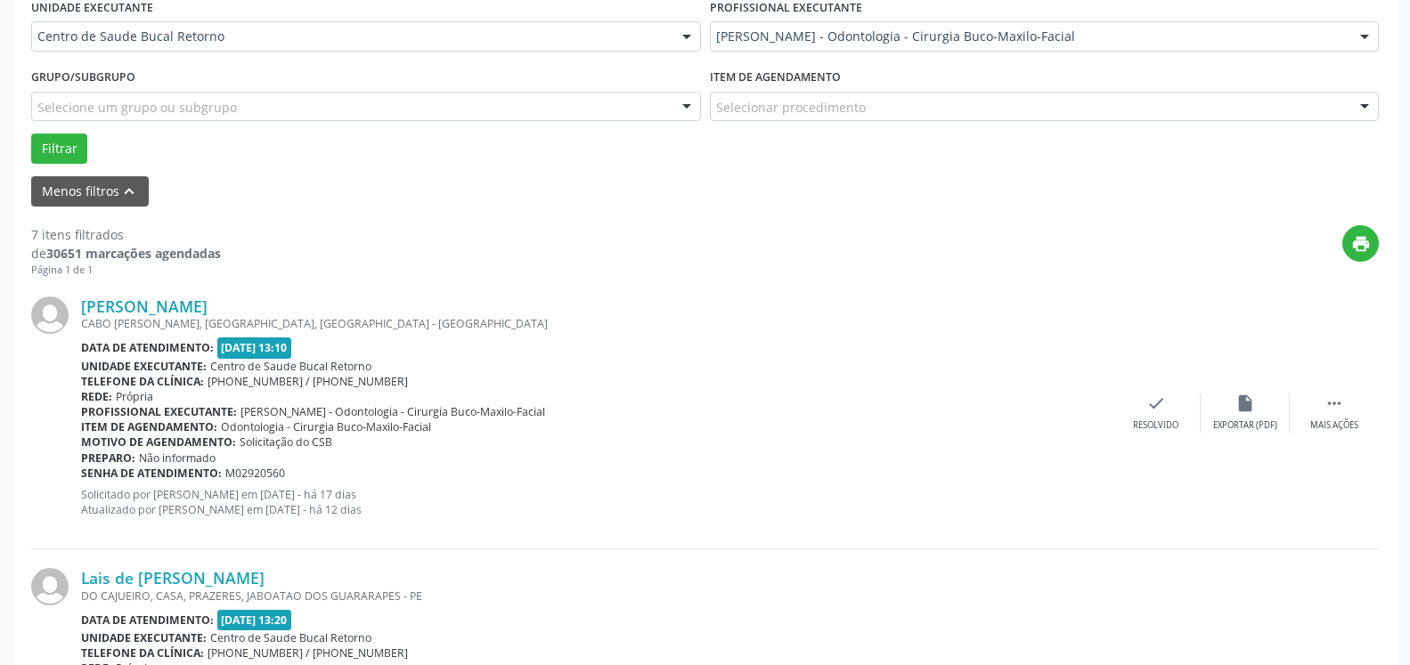
scroll to position [480, 0]
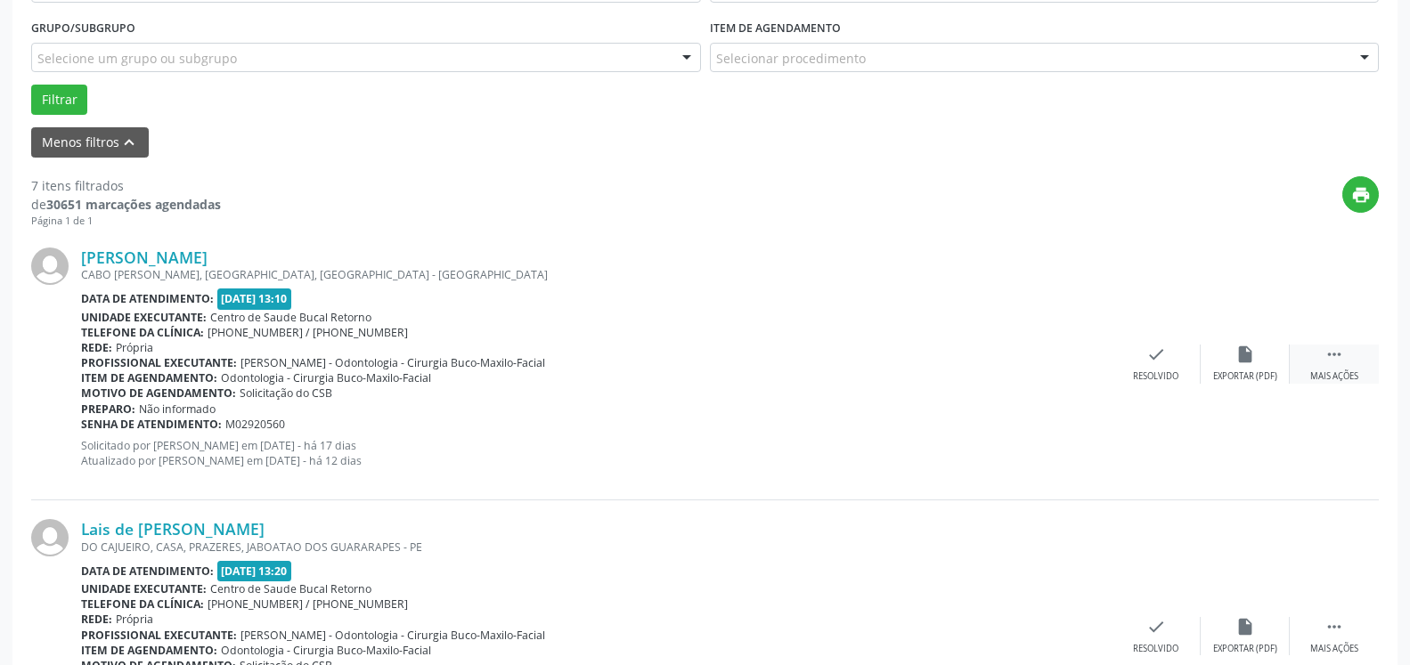
click at [1339, 364] on icon "" at bounding box center [1335, 355] width 20 height 20
click at [1243, 364] on icon "alarm_off" at bounding box center [1245, 355] width 20 height 20
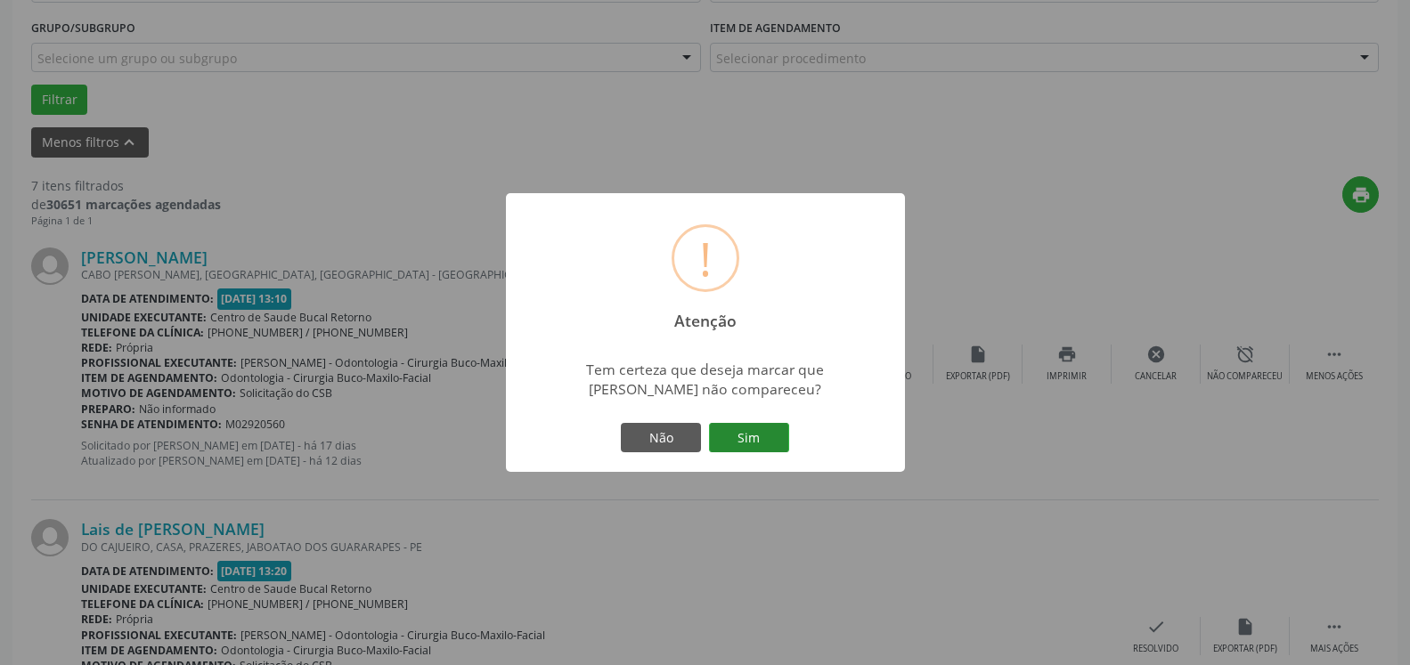
click at [748, 450] on button "Sim" at bounding box center [749, 438] width 80 height 30
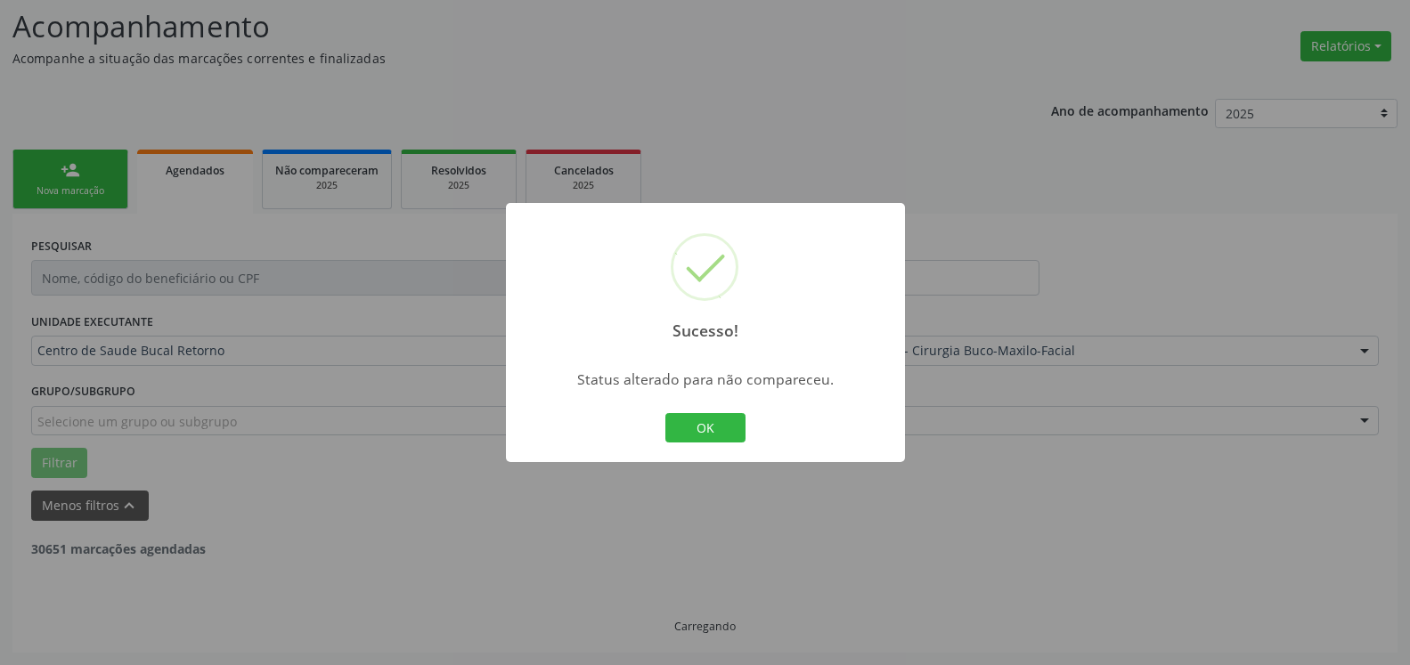
scroll to position [117, 0]
click at [722, 421] on button "OK" at bounding box center [705, 428] width 80 height 30
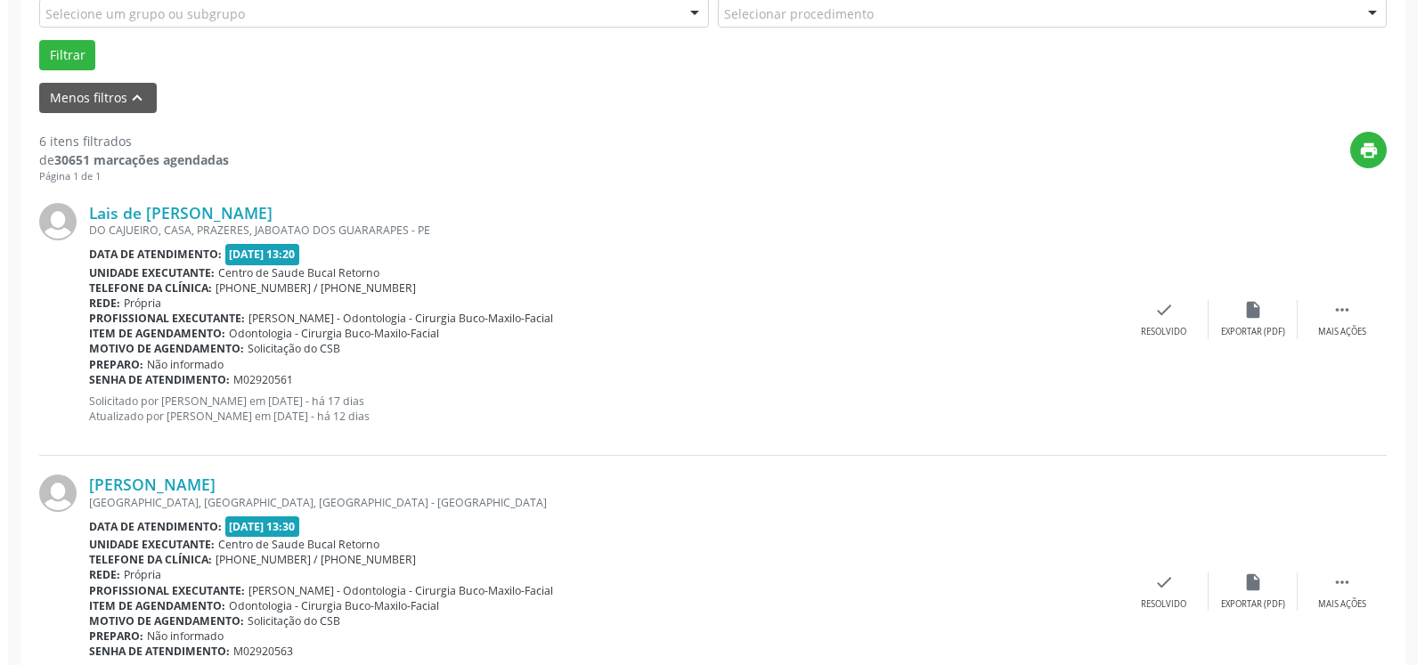
scroll to position [571, 0]
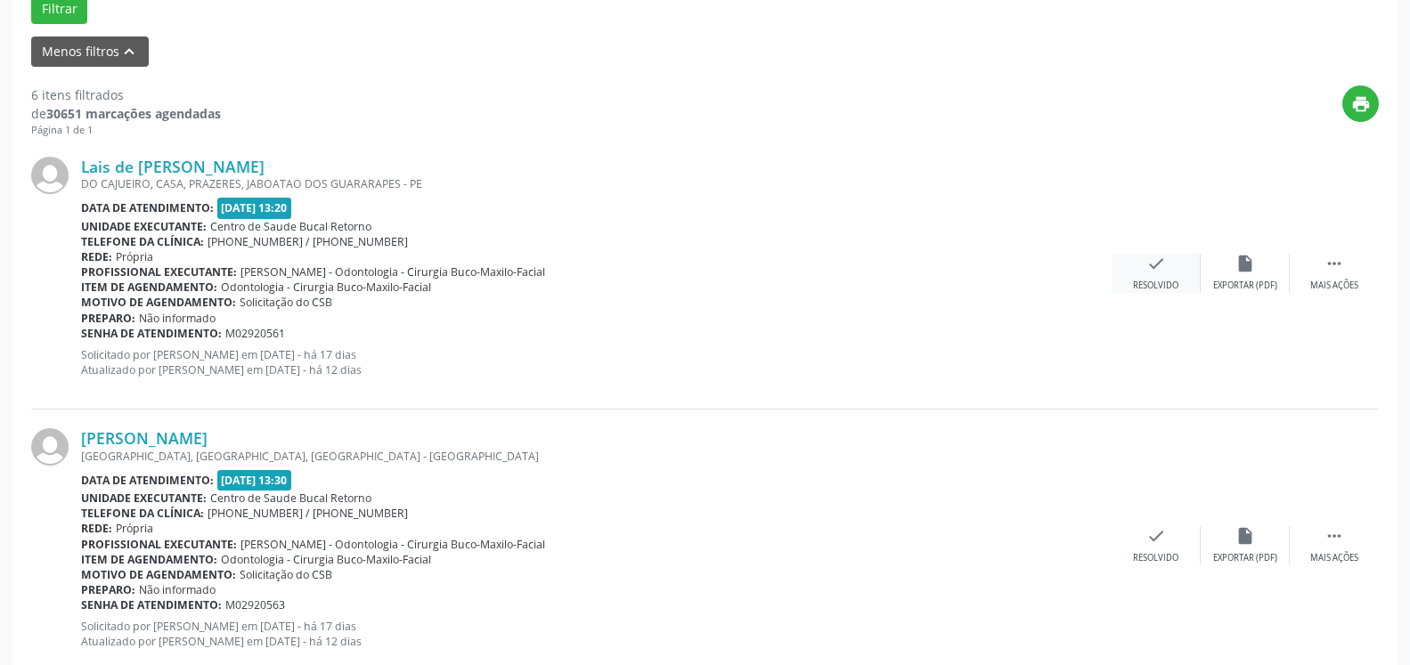
click at [1135, 272] on div "check Resolvido" at bounding box center [1156, 273] width 89 height 38
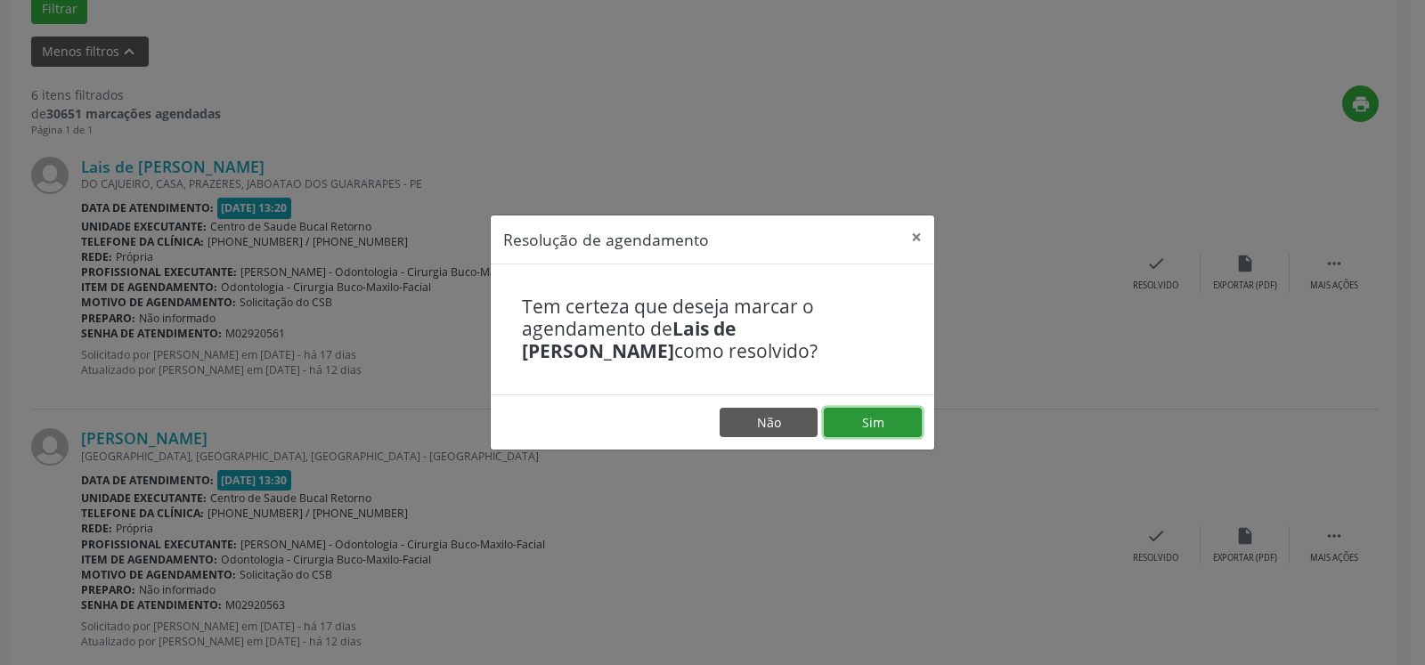
click at [831, 419] on button "Sim" at bounding box center [873, 423] width 98 height 30
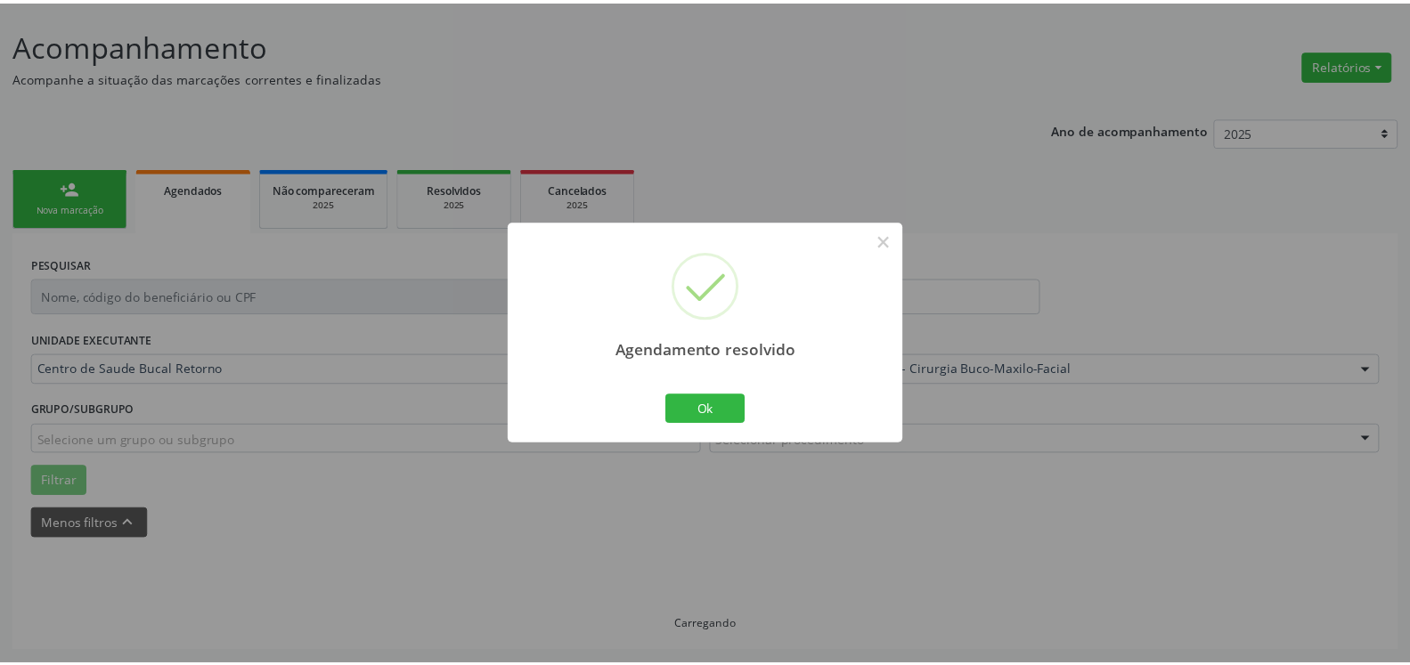
scroll to position [98, 0]
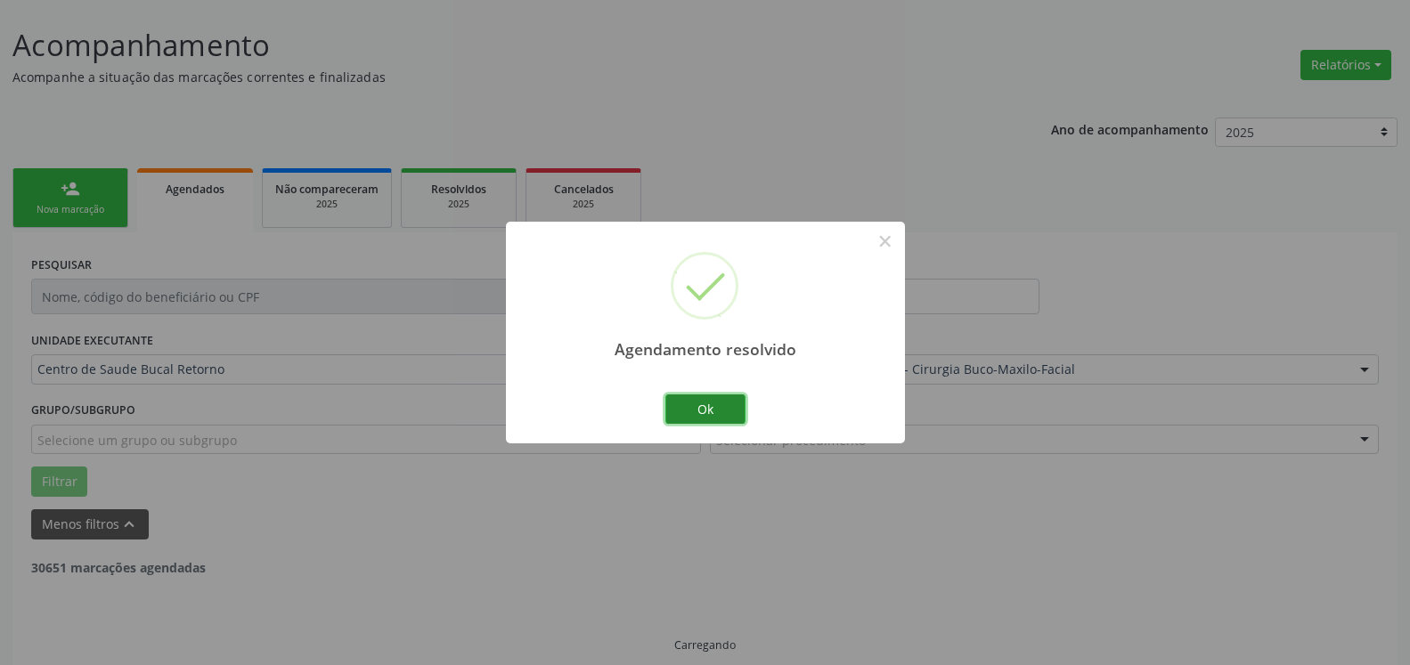
click at [709, 420] on button "Ok" at bounding box center [705, 410] width 80 height 30
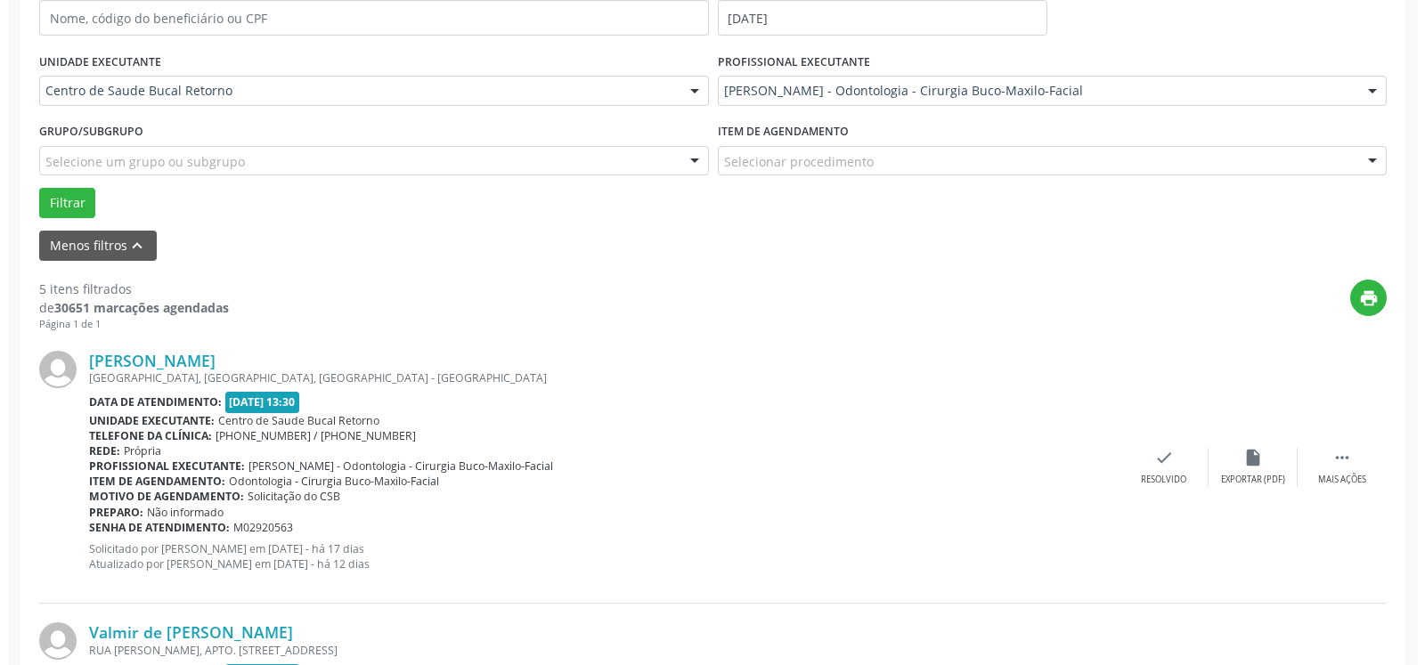
scroll to position [461, 0]
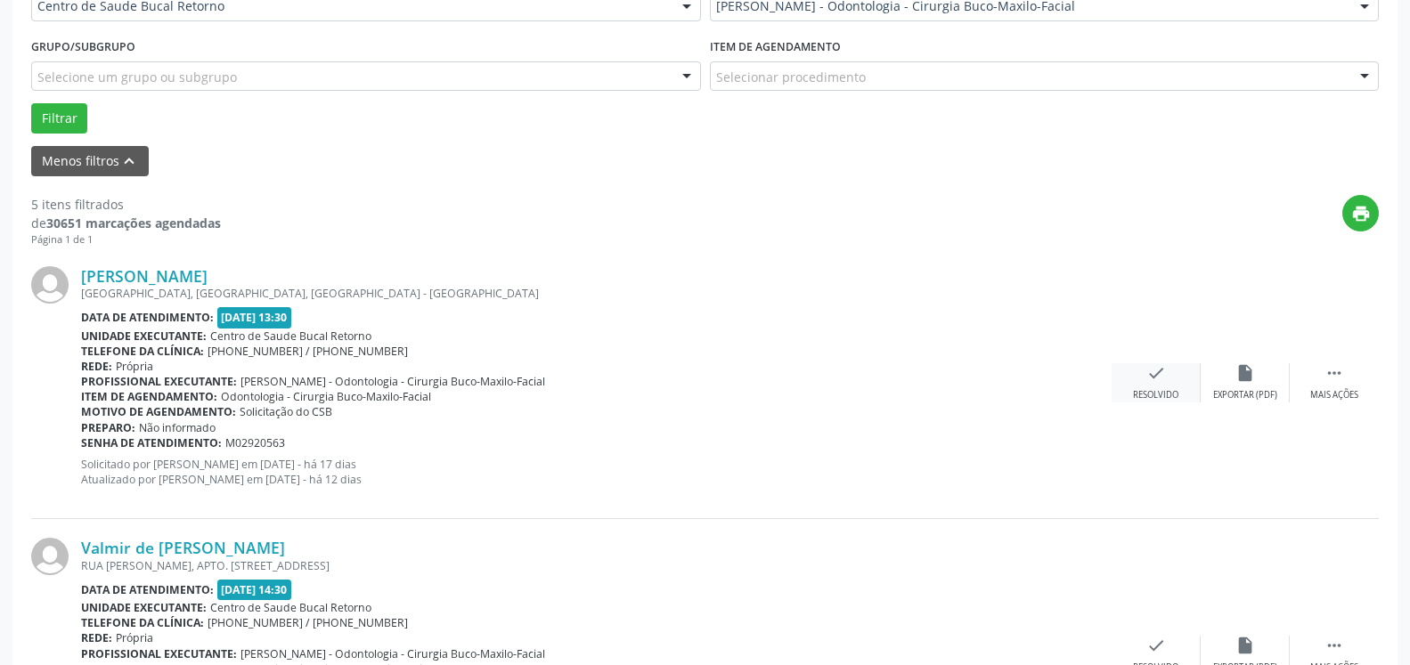
click at [1162, 378] on icon "check" at bounding box center [1156, 373] width 20 height 20
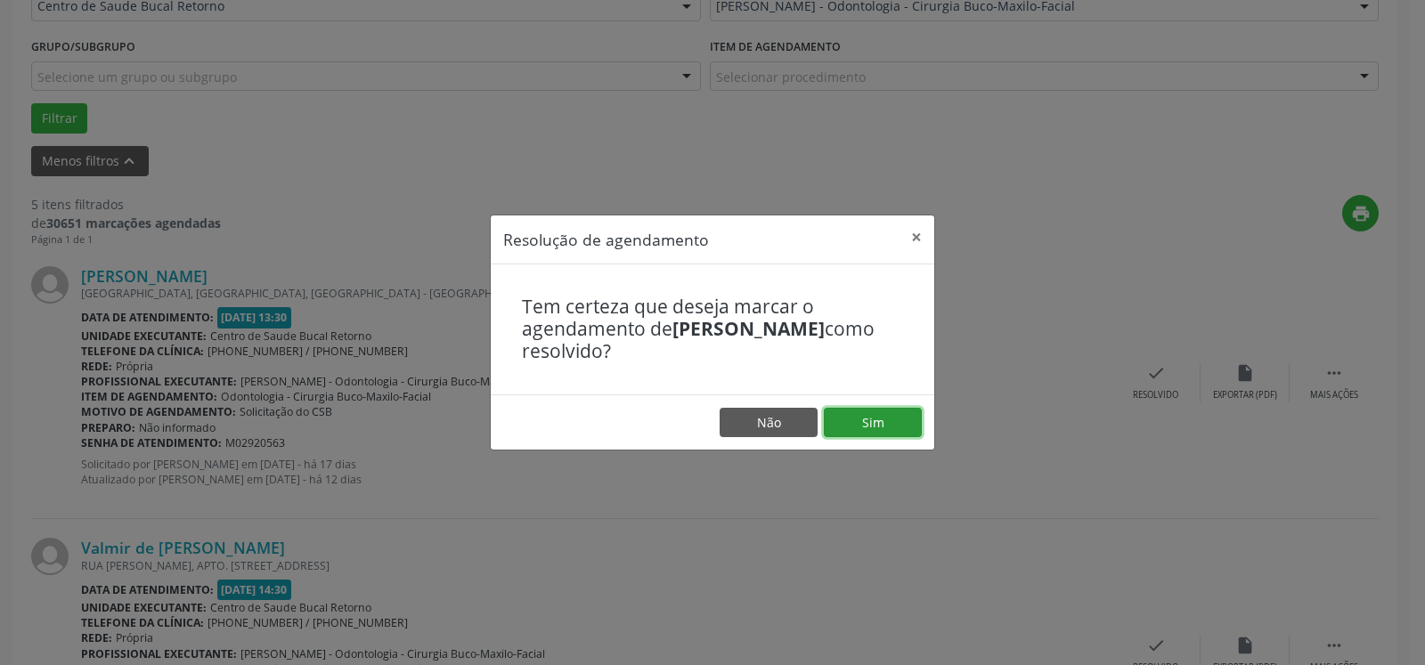
click at [860, 414] on button "Sim" at bounding box center [873, 423] width 98 height 30
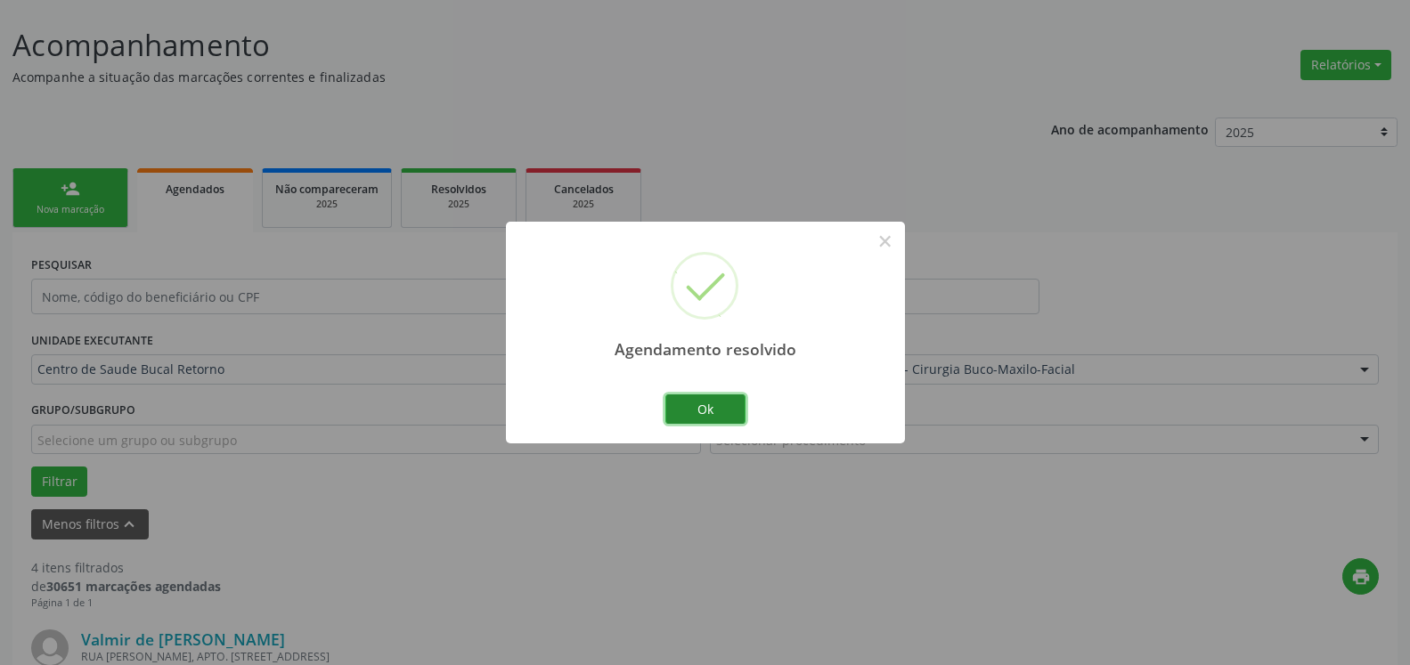
click at [710, 412] on button "Ok" at bounding box center [705, 410] width 80 height 30
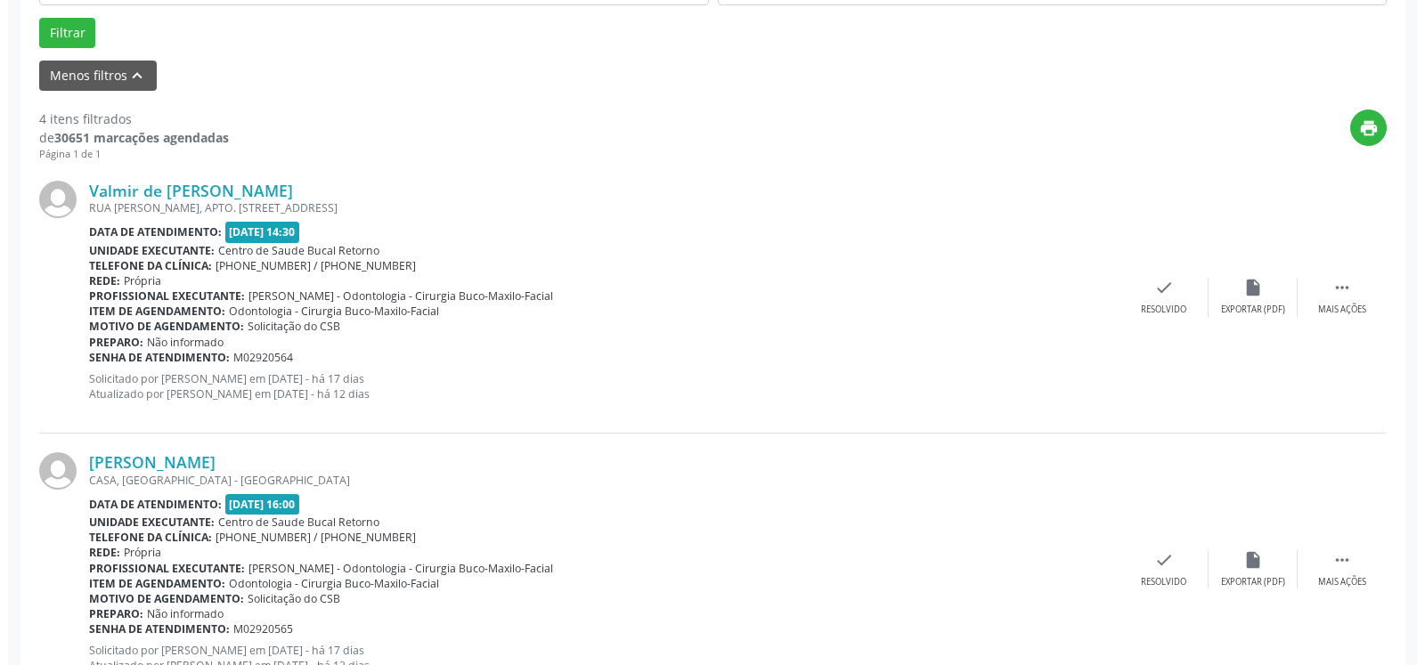
scroll to position [552, 0]
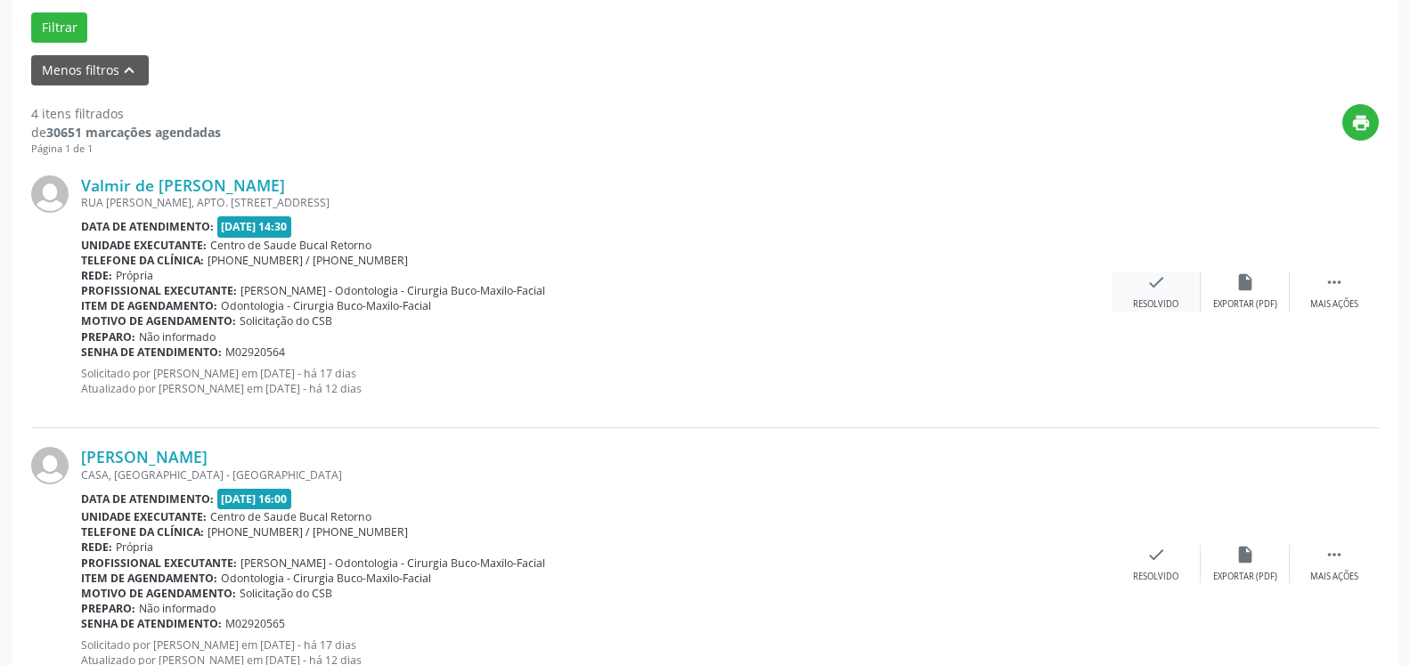
click at [1140, 292] on div "check Resolvido" at bounding box center [1156, 292] width 89 height 38
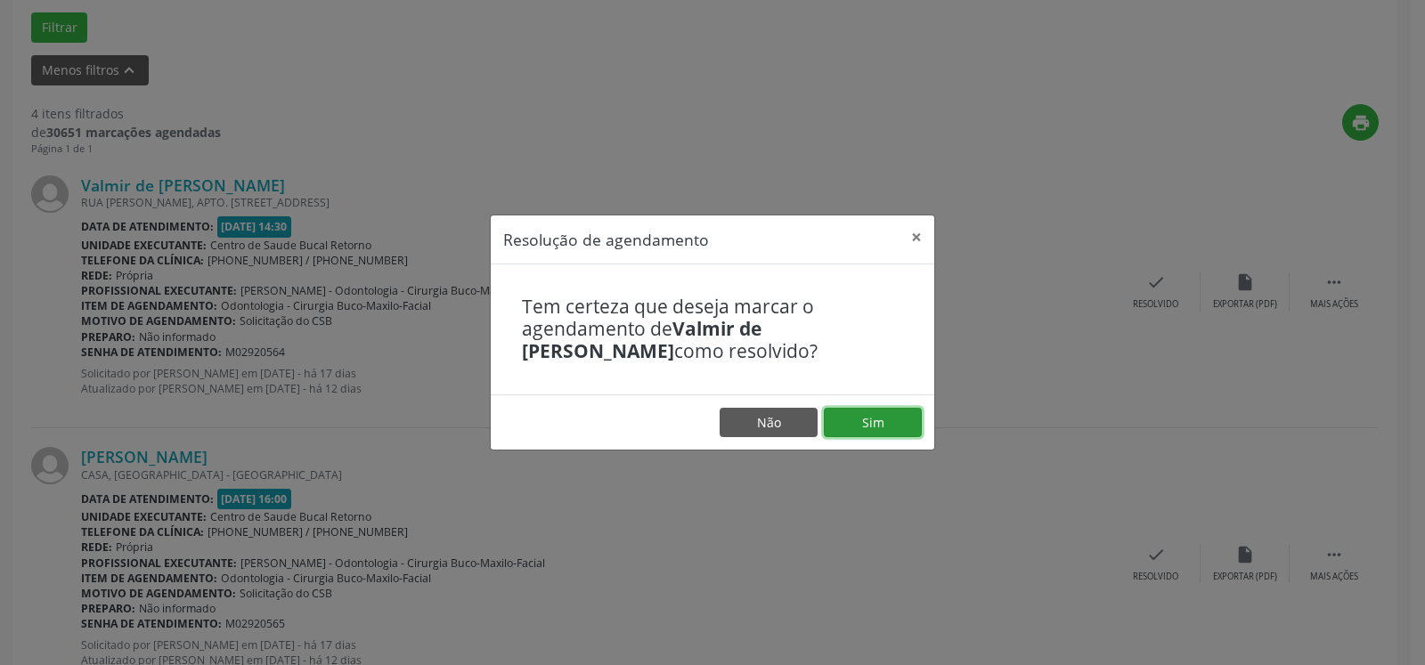
click at [882, 425] on button "Sim" at bounding box center [873, 423] width 98 height 30
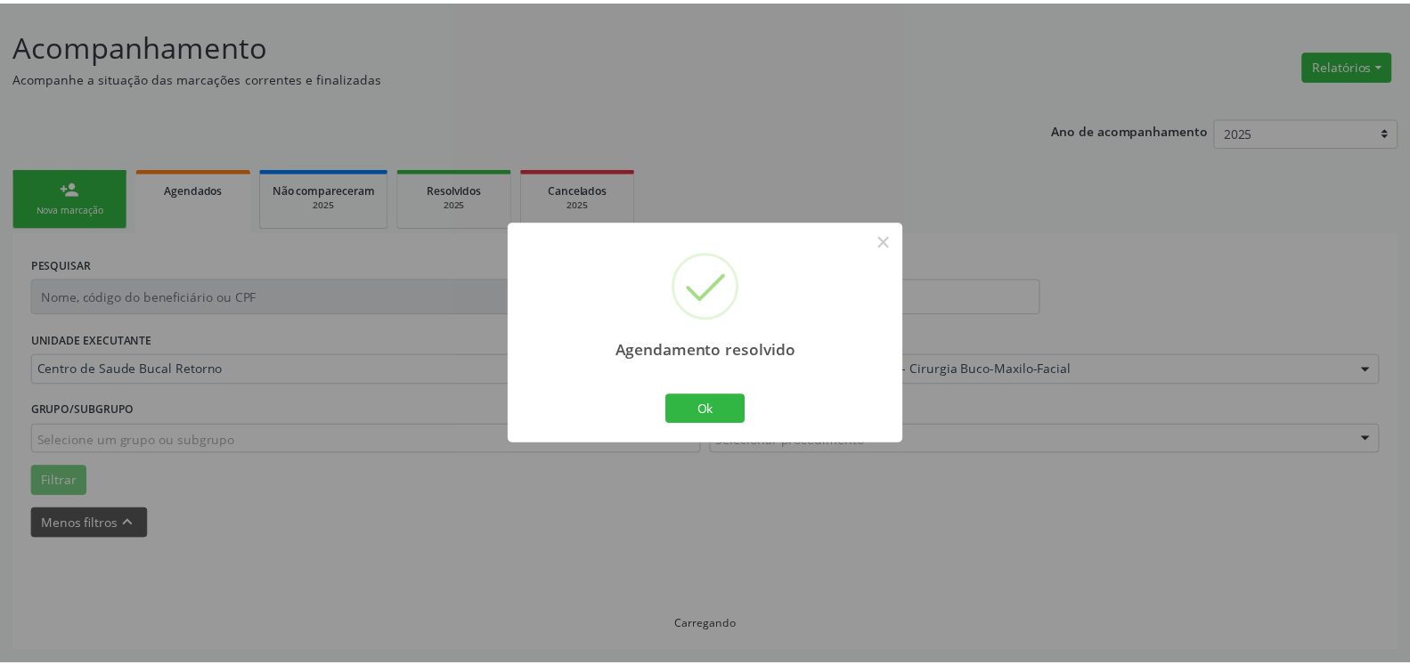
scroll to position [98, 0]
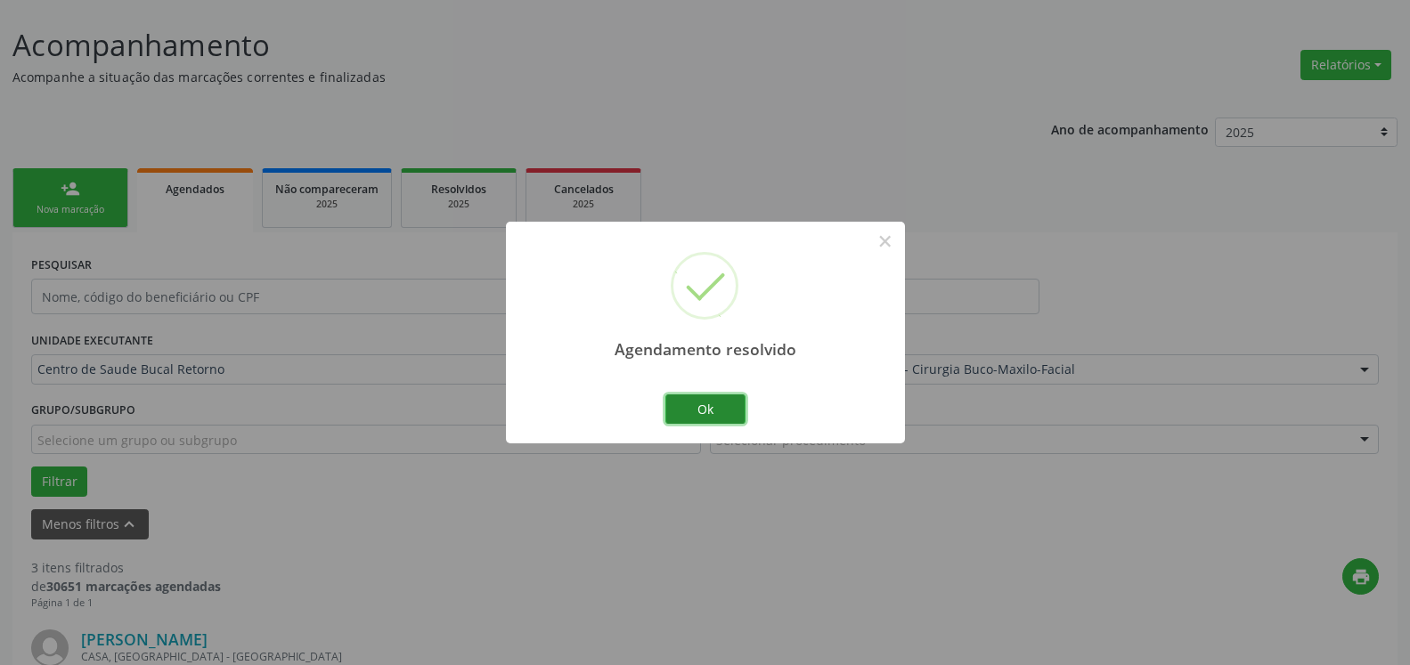
click at [730, 407] on button "Ok" at bounding box center [705, 410] width 80 height 30
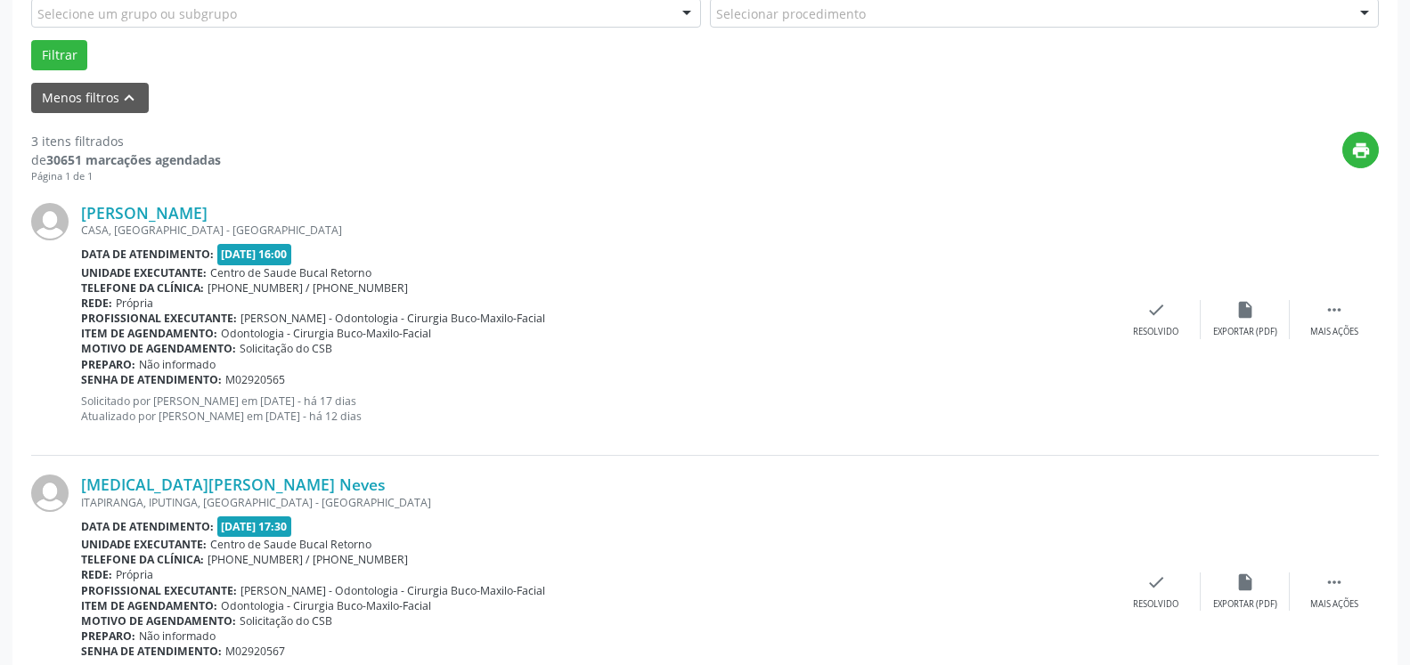
scroll to position [552, 0]
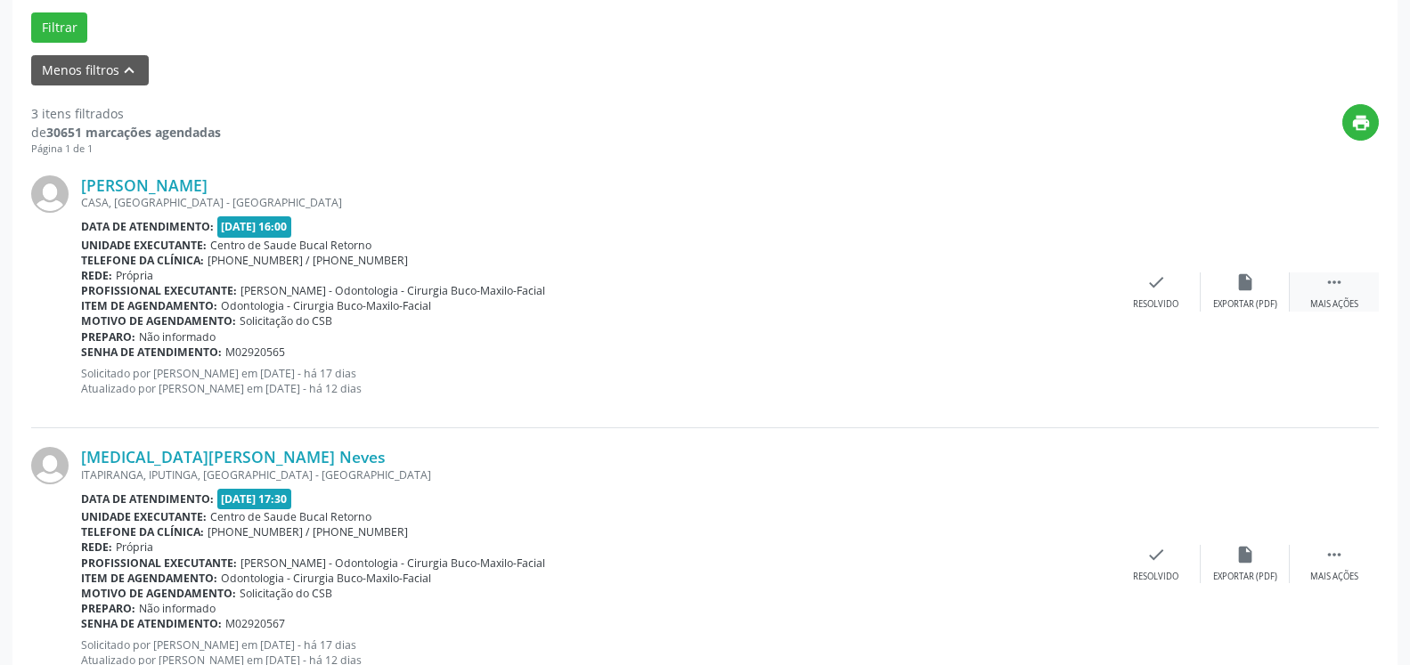
click at [1336, 284] on icon "" at bounding box center [1335, 283] width 20 height 20
click at [1242, 284] on icon "alarm_off" at bounding box center [1245, 283] width 20 height 20
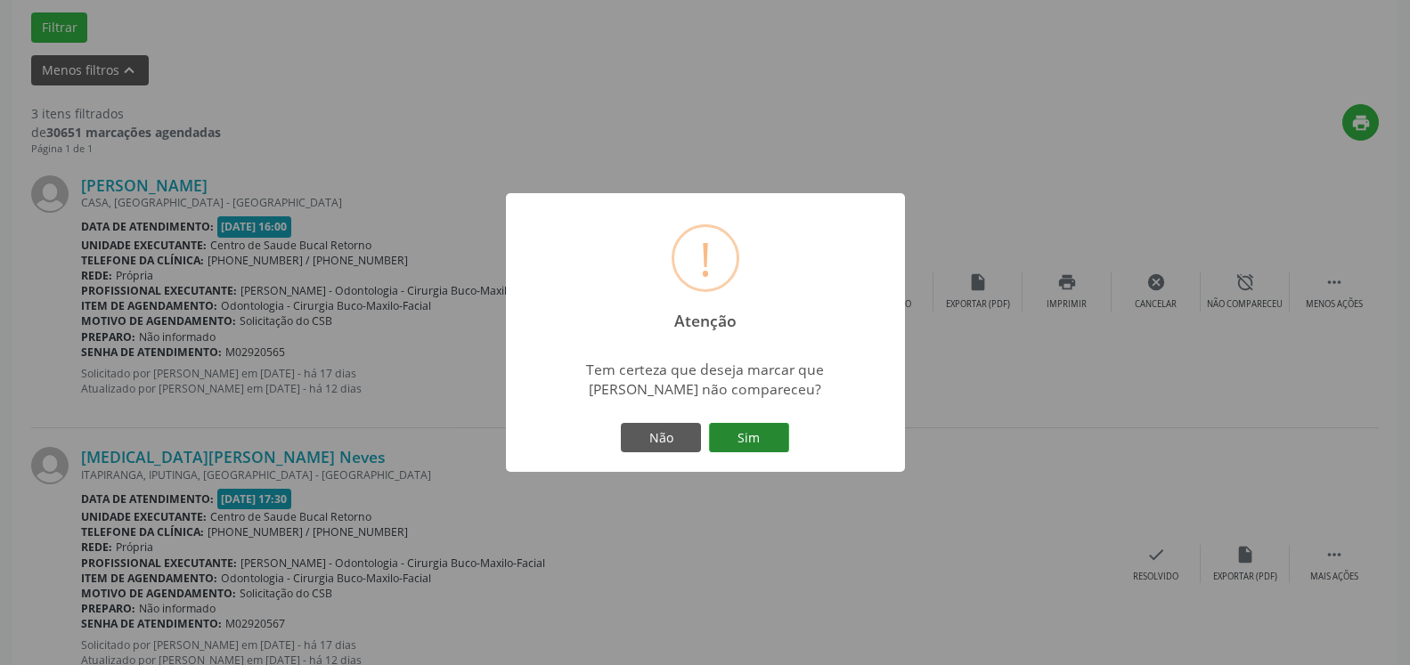
click at [735, 427] on button "Sim" at bounding box center [749, 438] width 80 height 30
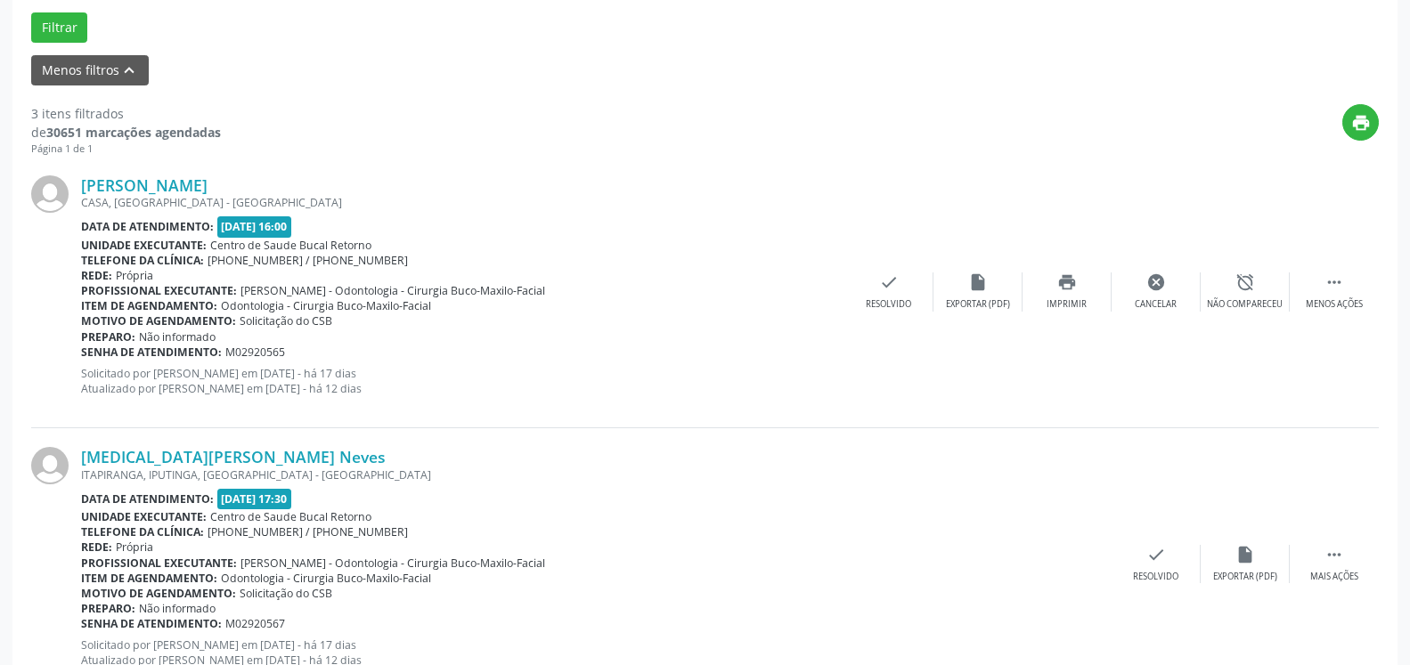
scroll to position [117, 0]
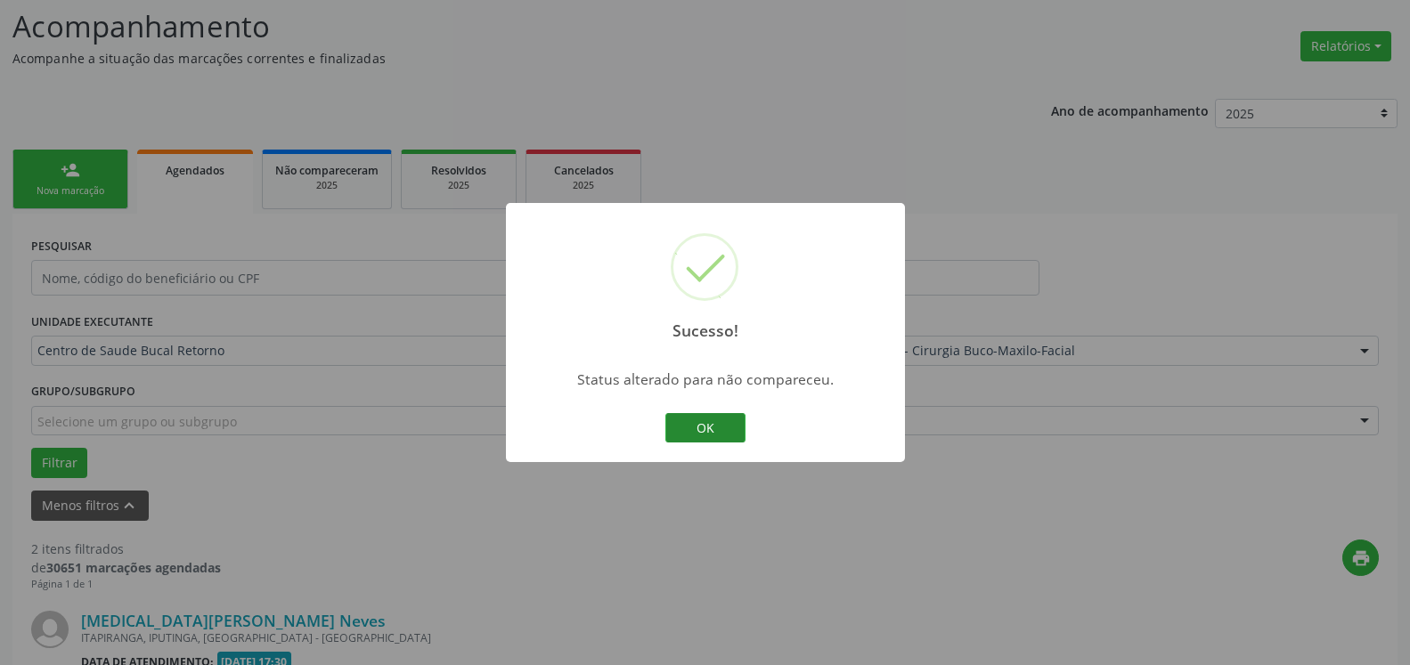
click at [697, 437] on button "OK" at bounding box center [705, 428] width 80 height 30
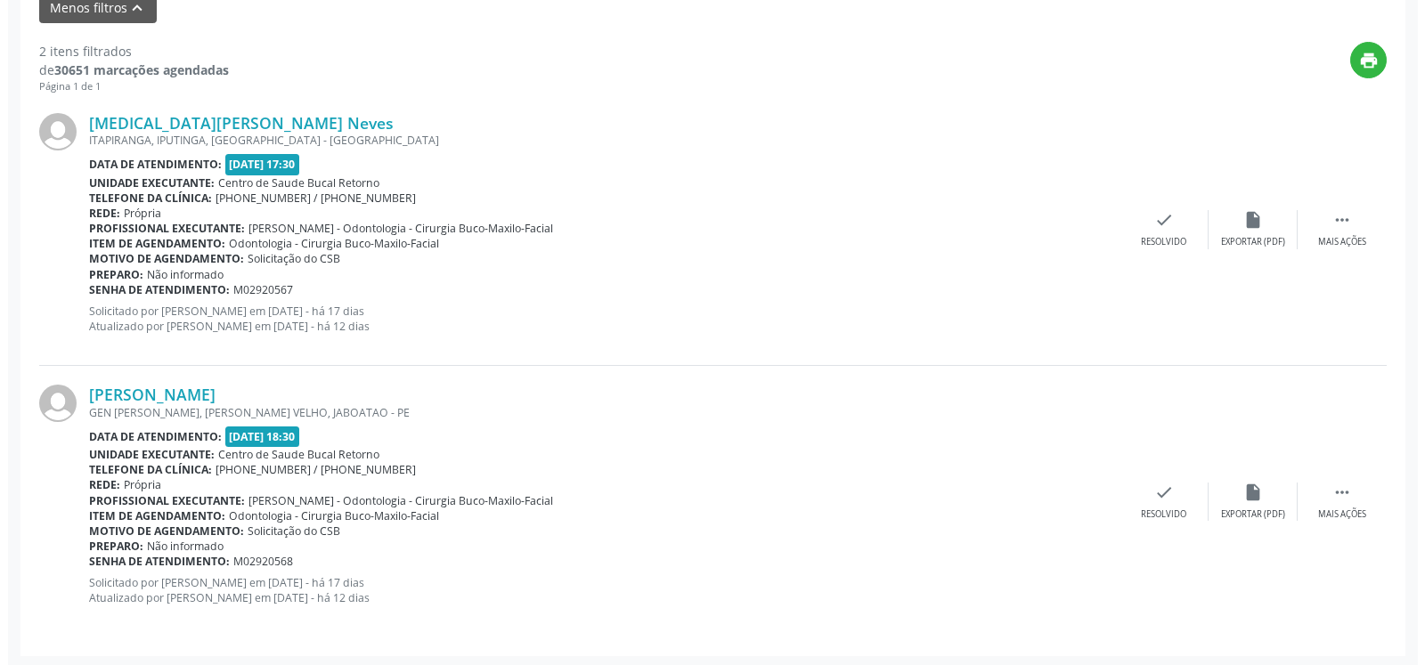
scroll to position [618, 0]
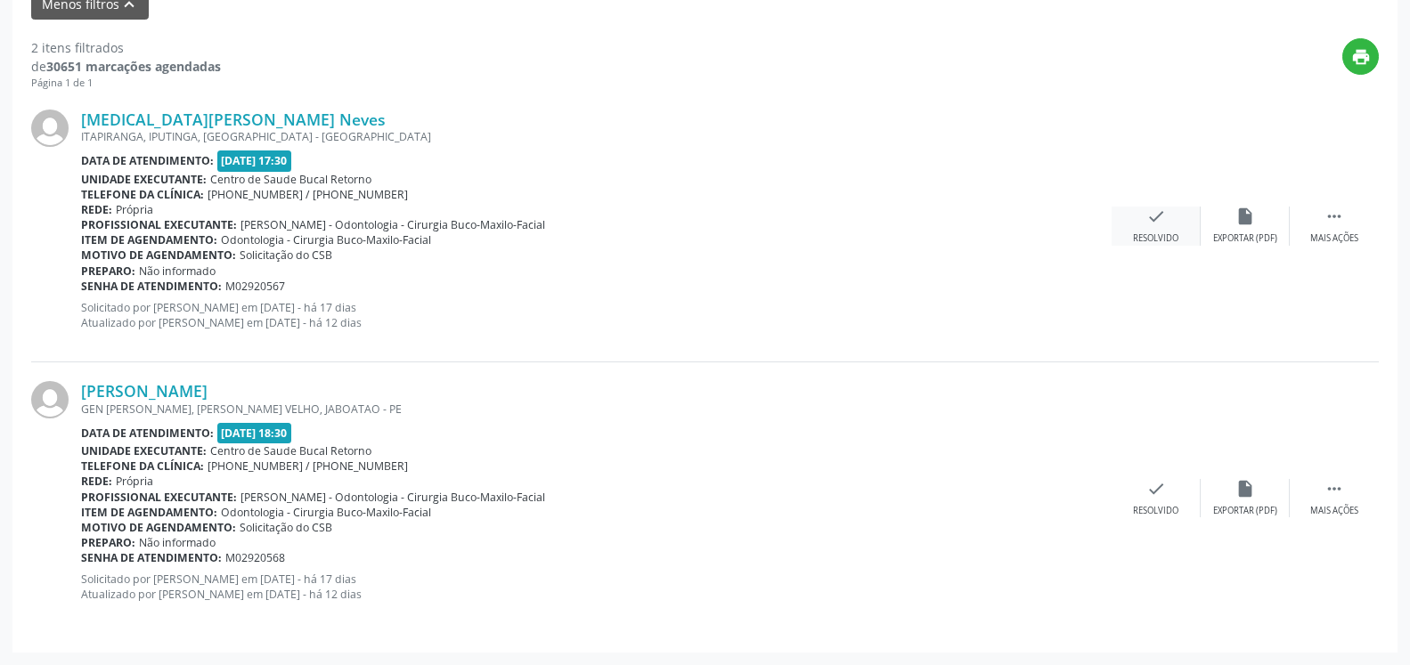
click at [1150, 223] on icon "check" at bounding box center [1156, 217] width 20 height 20
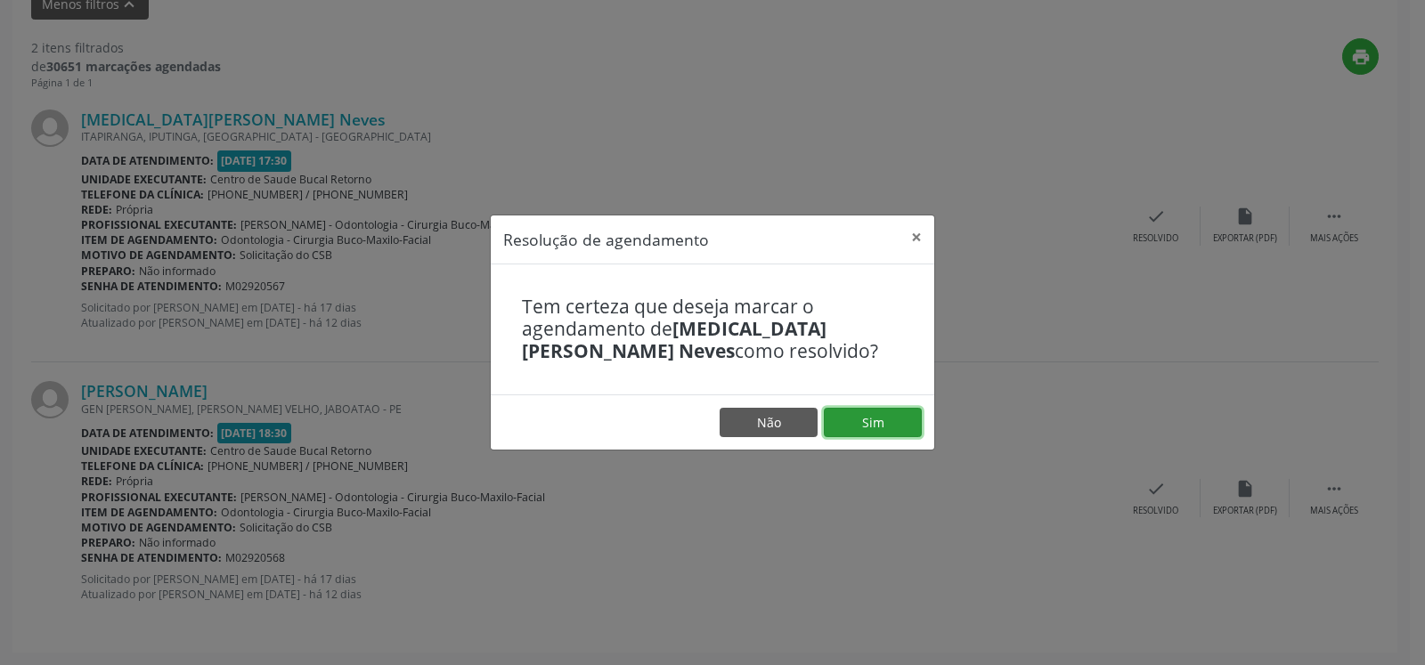
click at [885, 427] on button "Sim" at bounding box center [873, 423] width 98 height 30
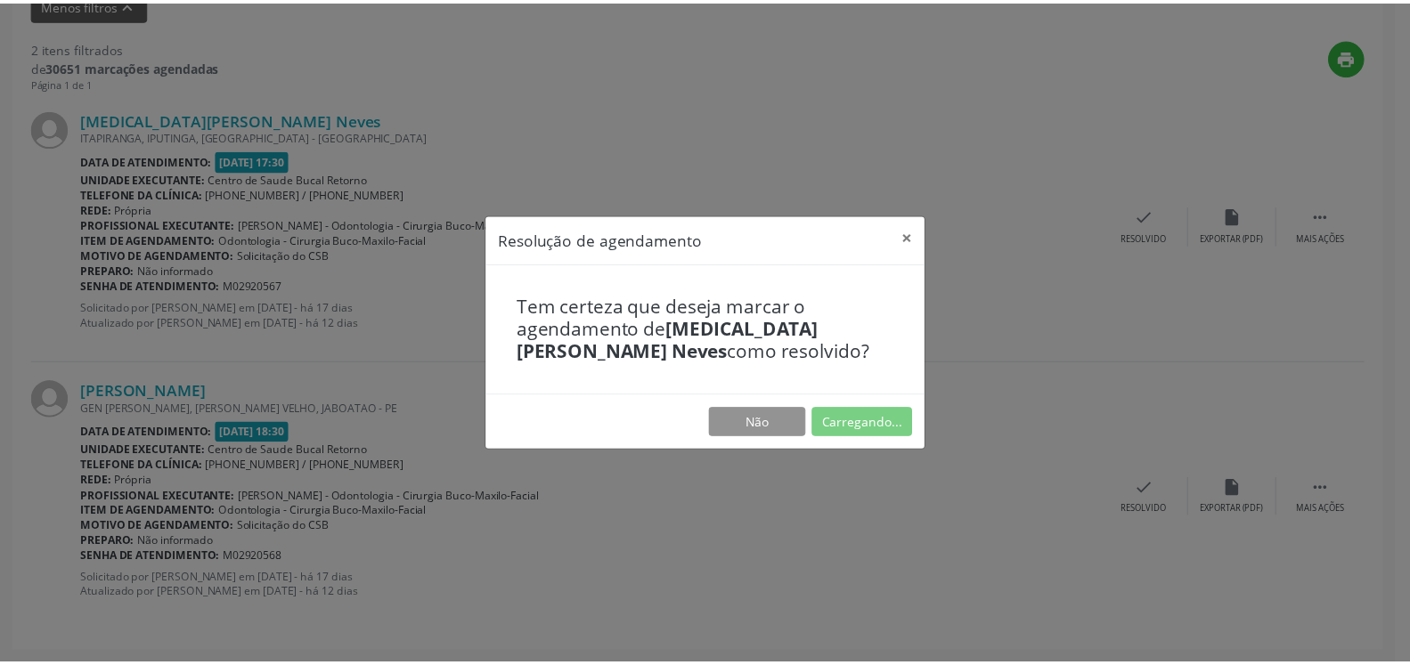
scroll to position [98, 0]
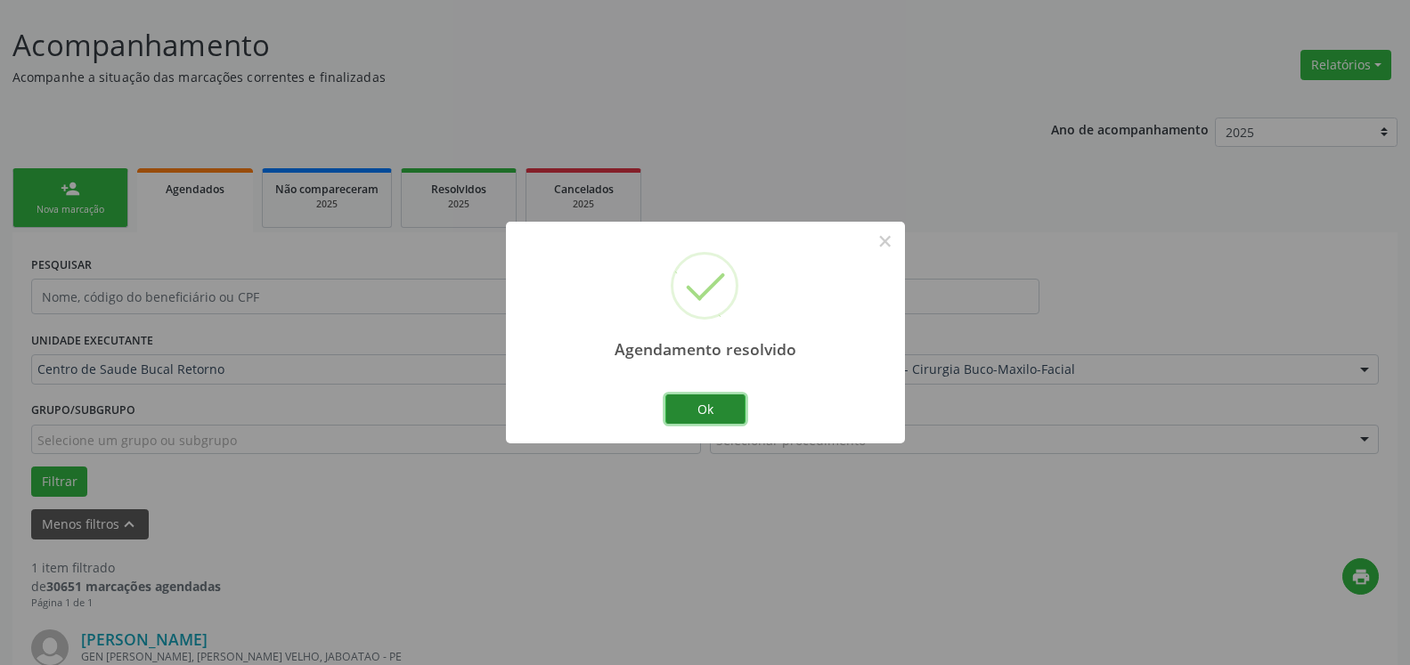
click at [729, 414] on button "Ok" at bounding box center [705, 410] width 80 height 30
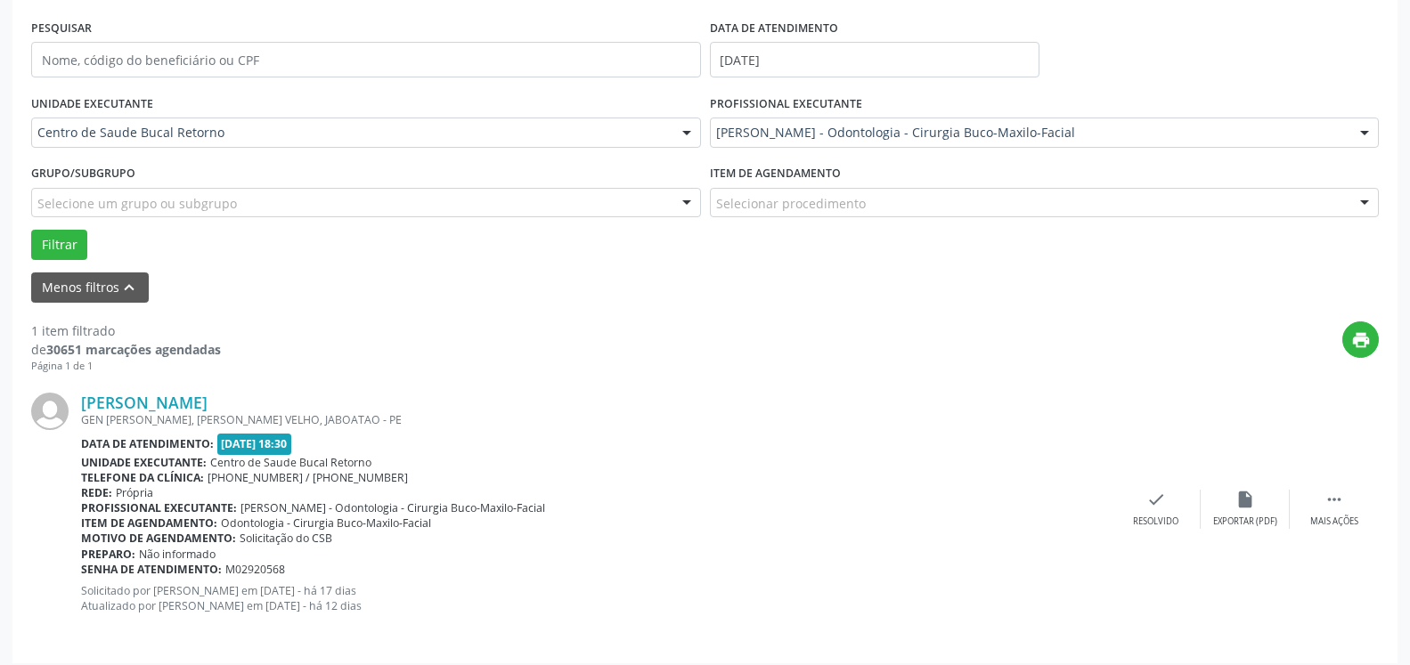
scroll to position [346, 0]
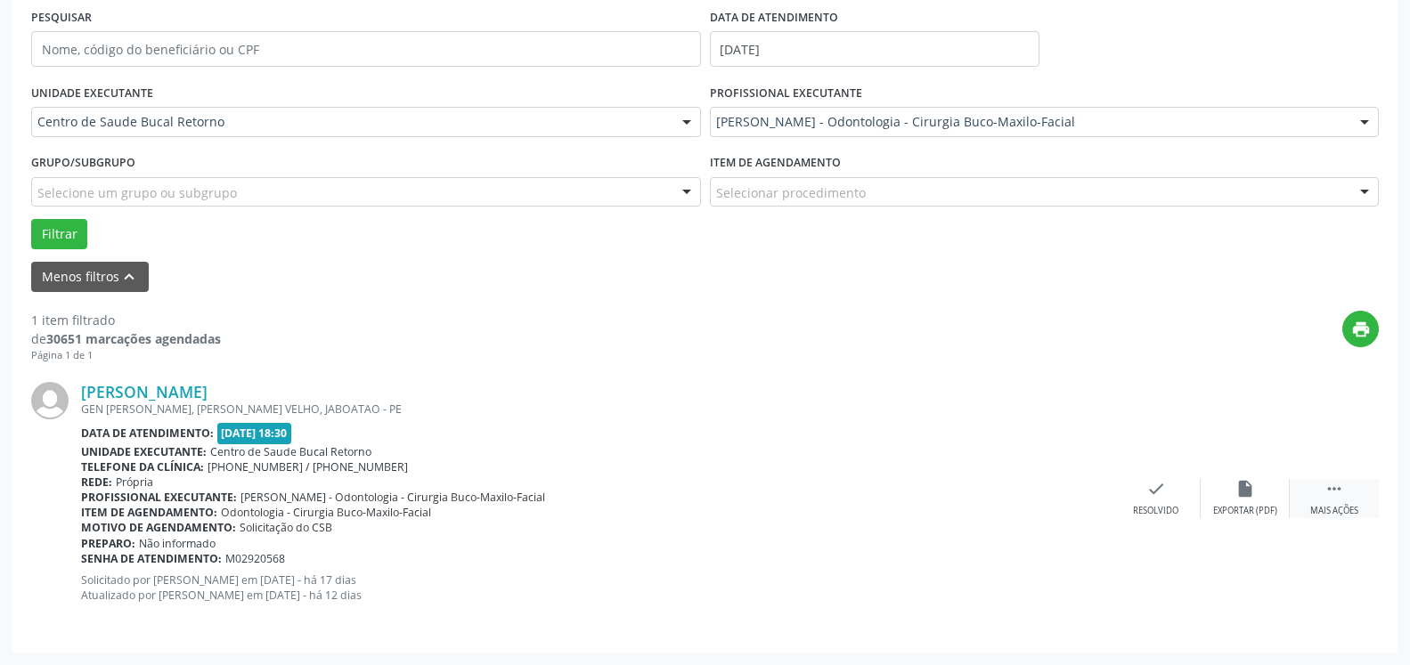
click at [1333, 497] on icon "" at bounding box center [1335, 489] width 20 height 20
click at [1251, 478] on div "Fabiana dos Santos Faria GEN MANOEL RABELO, ENGENHO VELHO, JABOATAO - PE Data d…" at bounding box center [705, 498] width 1348 height 271
click at [1235, 499] on icon "alarm_off" at bounding box center [1245, 489] width 20 height 20
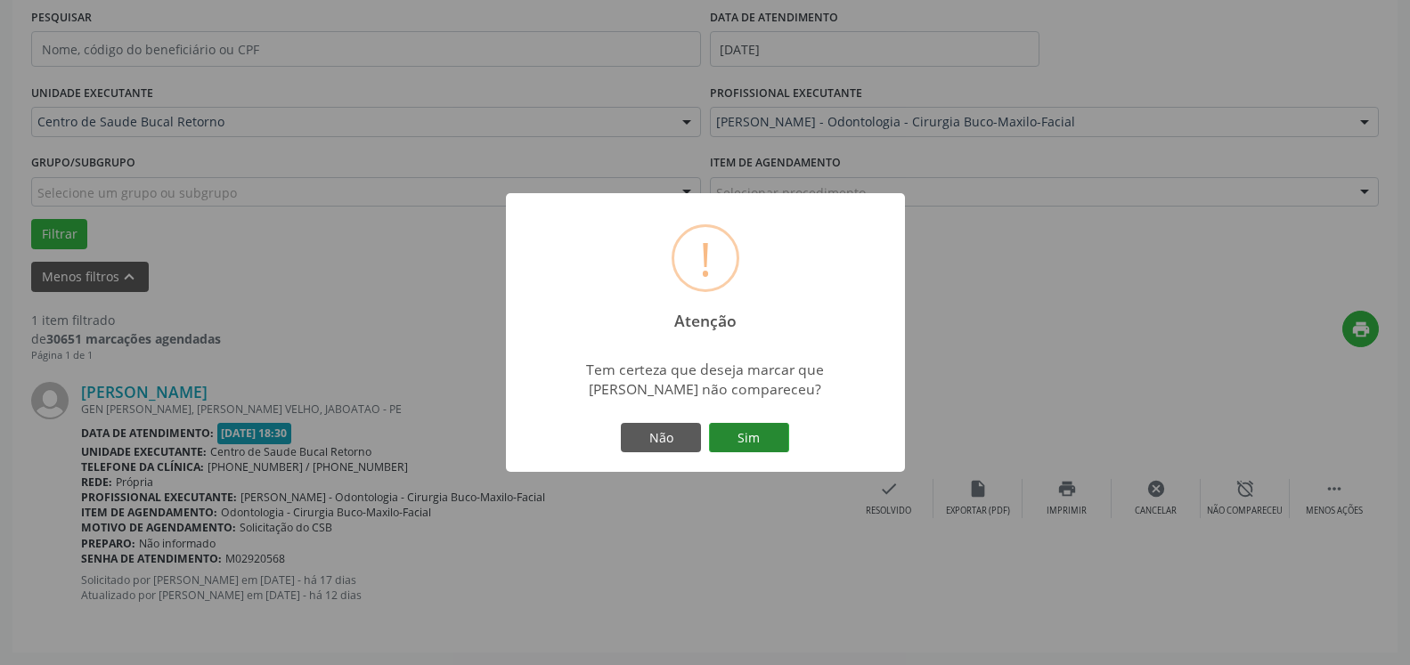
click at [728, 435] on button "Sim" at bounding box center [749, 438] width 80 height 30
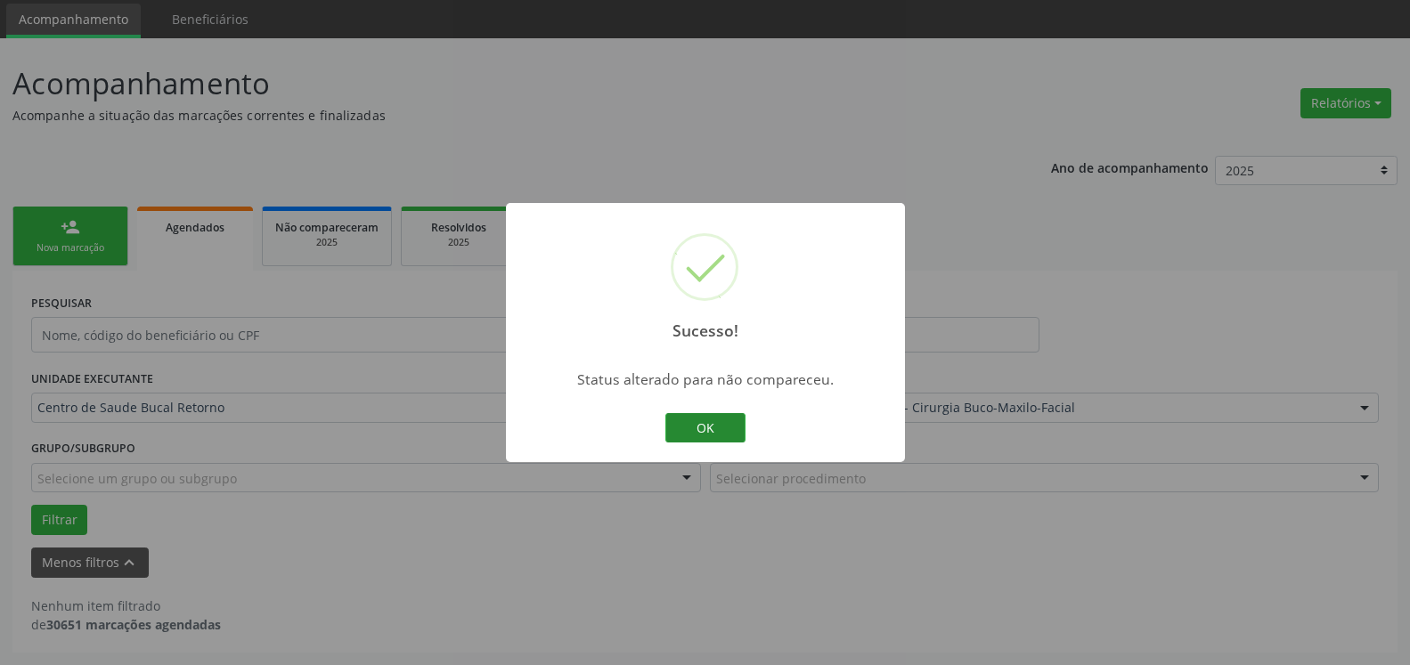
scroll to position [60, 0]
click at [711, 428] on button "OK" at bounding box center [705, 428] width 80 height 30
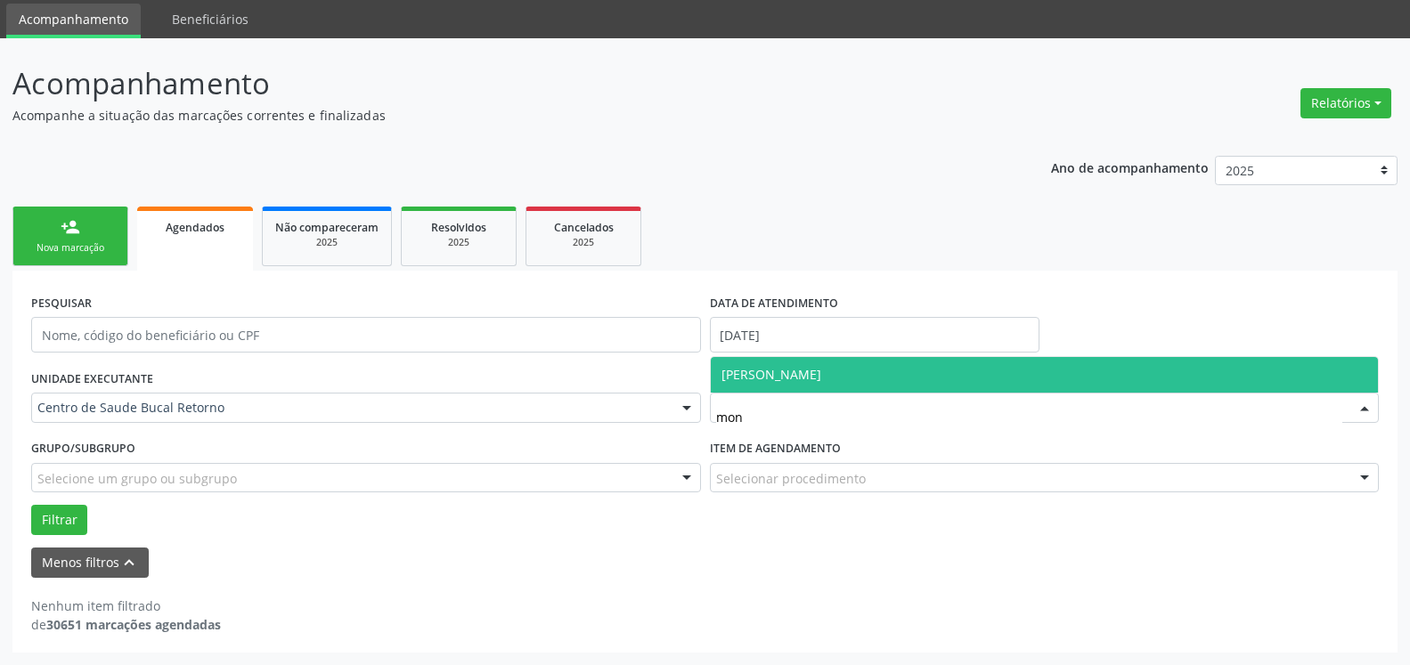
type input "moni"
click at [771, 381] on span "Monica Clemente Silva" at bounding box center [772, 374] width 100 height 17
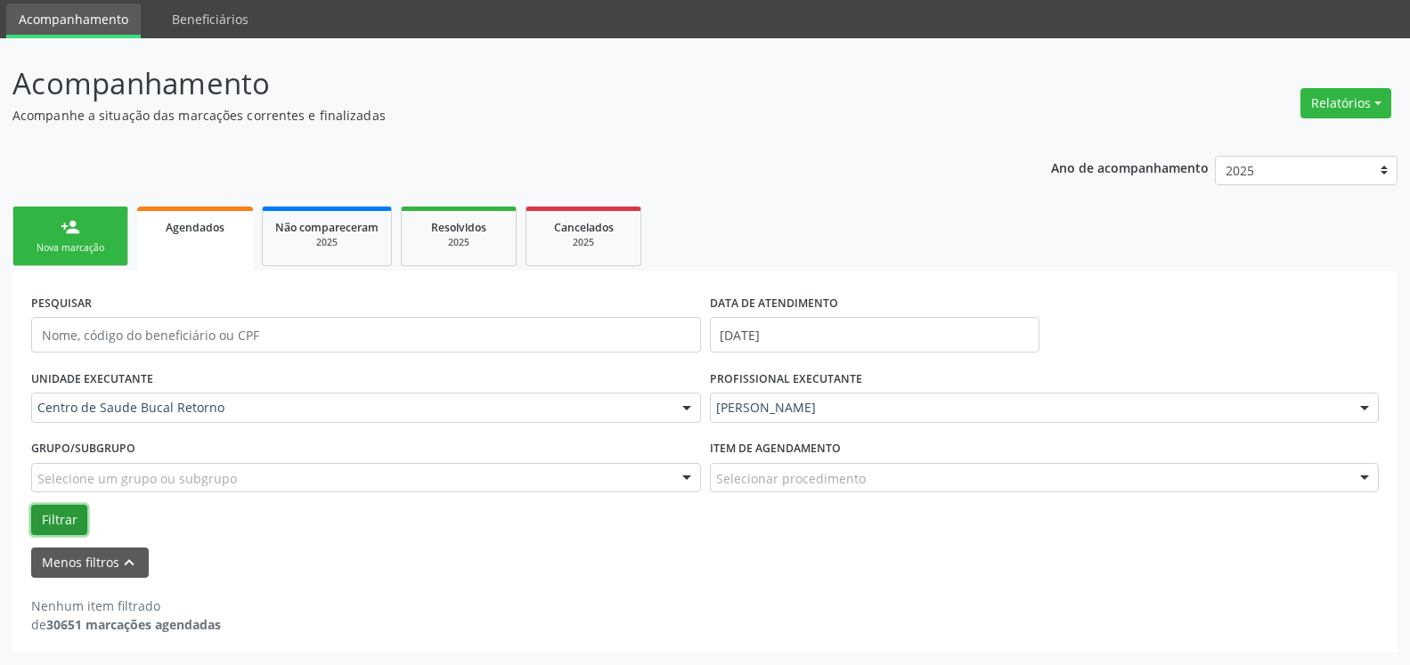
click at [55, 525] on button "Filtrar" at bounding box center [59, 520] width 56 height 30
